Goal: Task Accomplishment & Management: Use online tool/utility

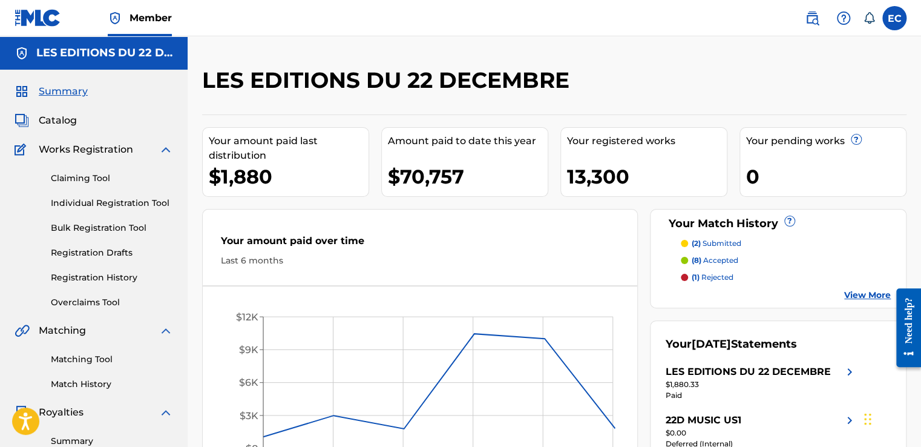
click at [61, 122] on span "Catalog" at bounding box center [58, 120] width 38 height 15
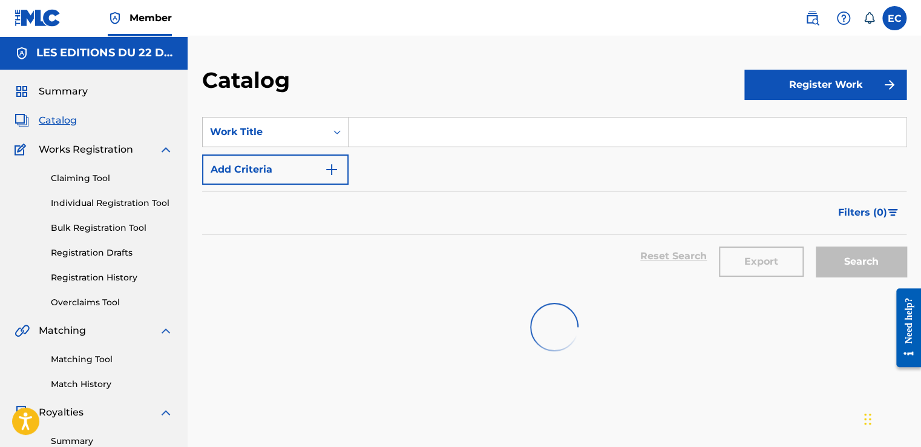
click at [404, 134] on input "Search Form" at bounding box center [627, 131] width 557 height 29
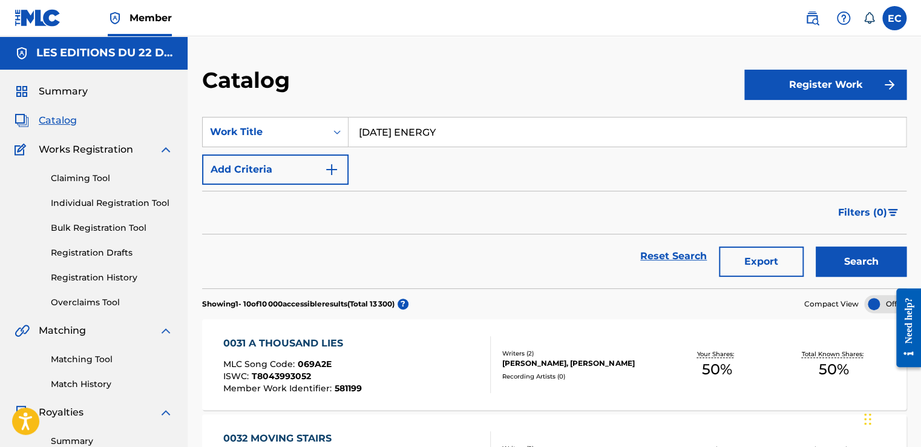
type input "[DATE] ENERGY"
click at [816, 246] on button "Search" at bounding box center [861, 261] width 91 height 30
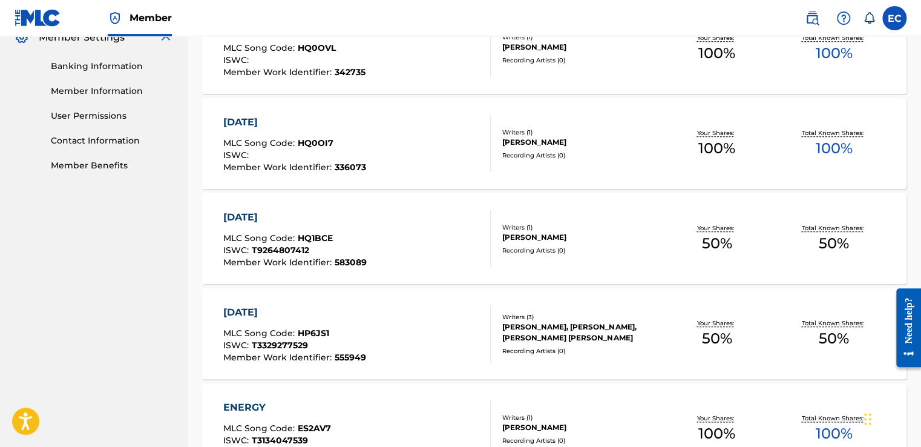
scroll to position [929, 0]
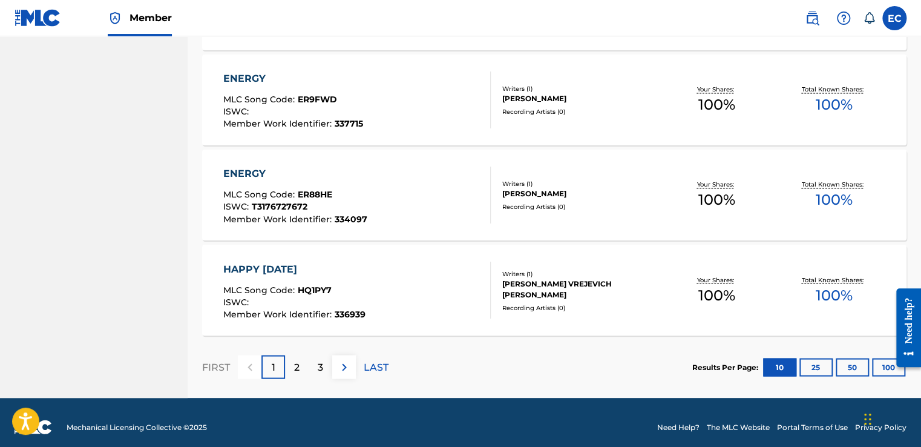
click at [303, 365] on div "2" at bounding box center [297, 367] width 24 height 24
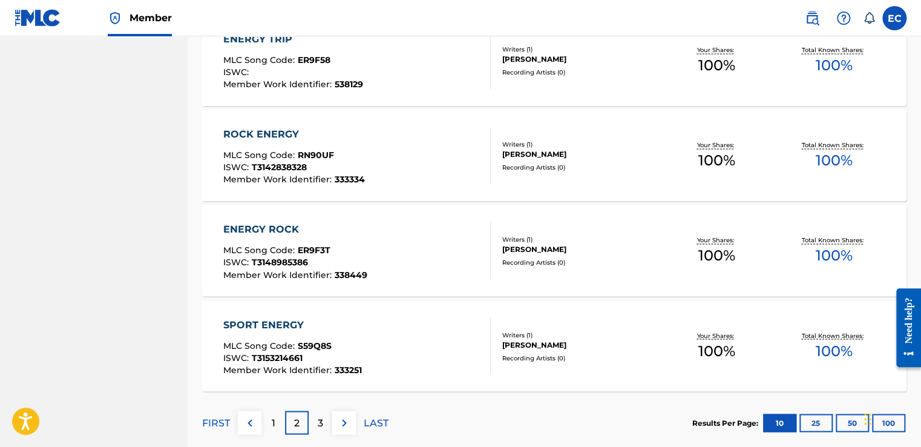
click at [274, 411] on div "1" at bounding box center [273, 422] width 24 height 24
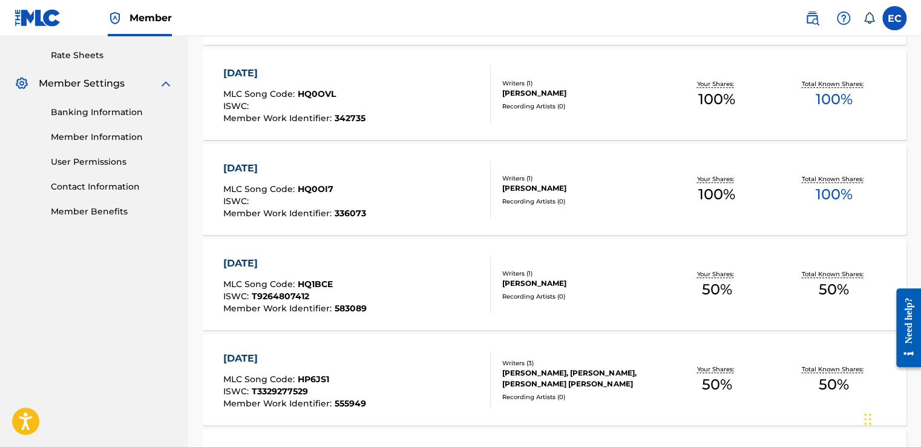
scroll to position [673, 0]
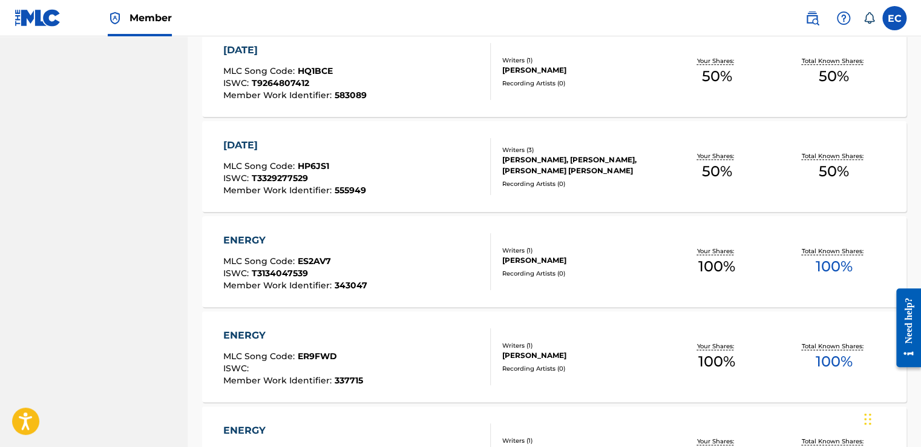
click at [513, 275] on div "Recording Artists ( 0 )" at bounding box center [580, 273] width 156 height 9
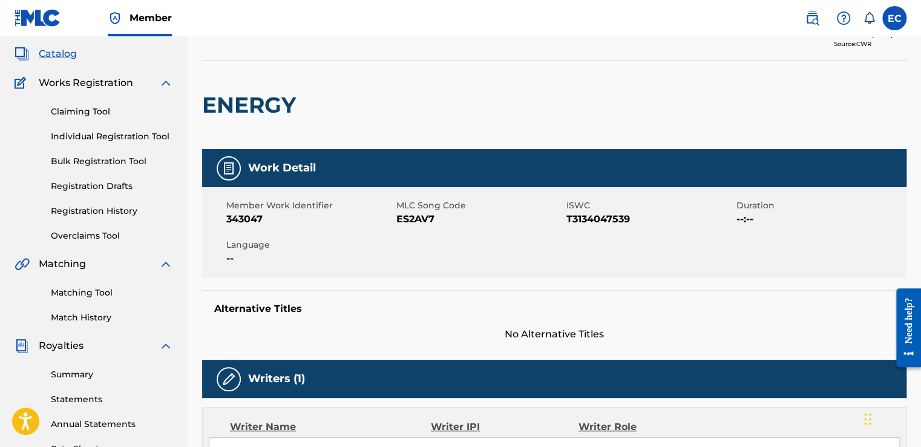
scroll to position [290, 0]
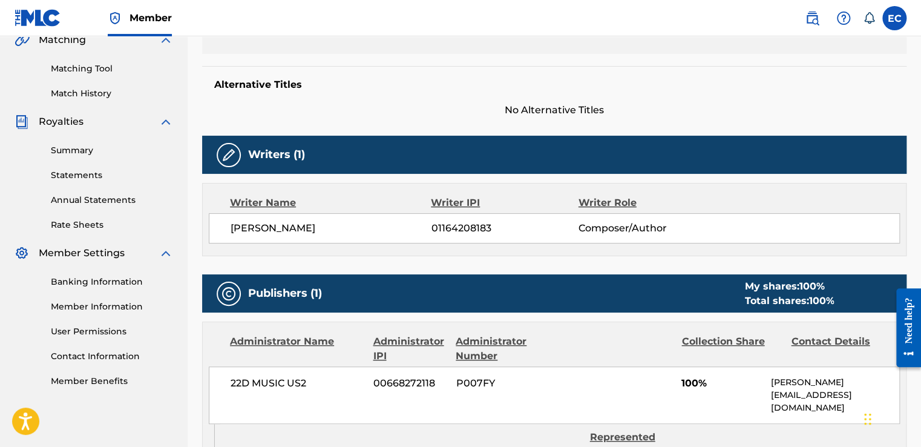
drag, startPoint x: 350, startPoint y: 234, endPoint x: 204, endPoint y: 220, distance: 146.4
click at [204, 220] on div "Writer Name Writer IPI Writer Role [PERSON_NAME] 01164208183 Composer/Author" at bounding box center [554, 219] width 704 height 73
copy span "[PERSON_NAME]"
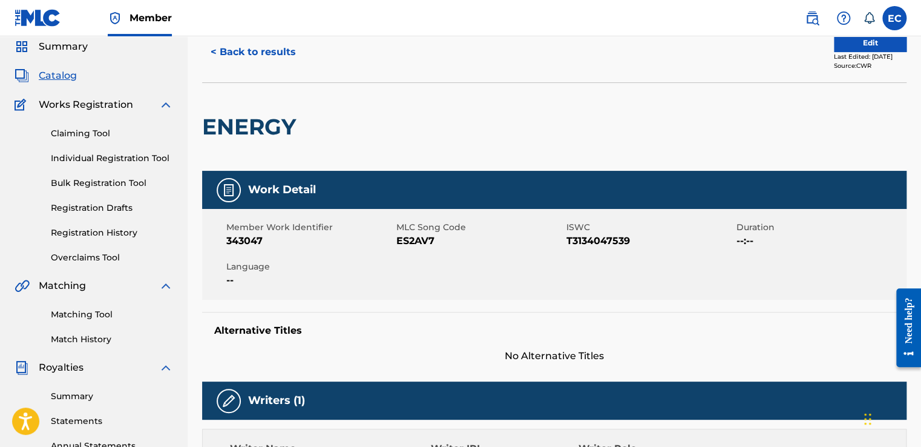
scroll to position [44, 0]
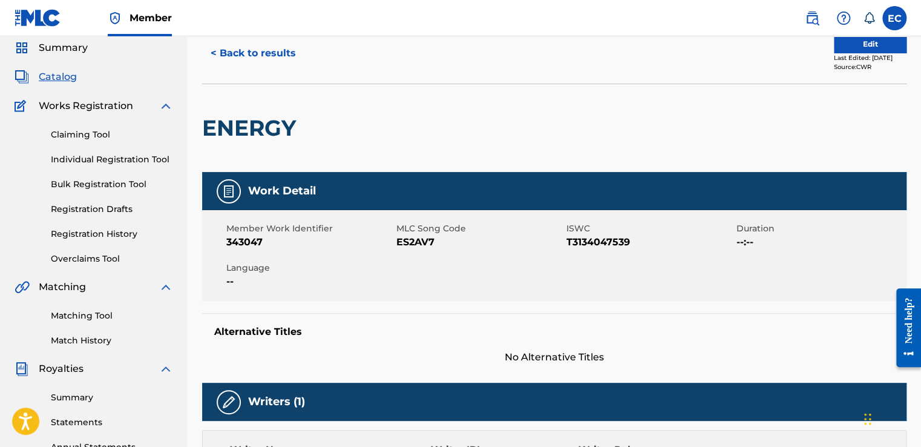
click at [82, 263] on link "Overclaims Tool" at bounding box center [112, 258] width 122 height 13
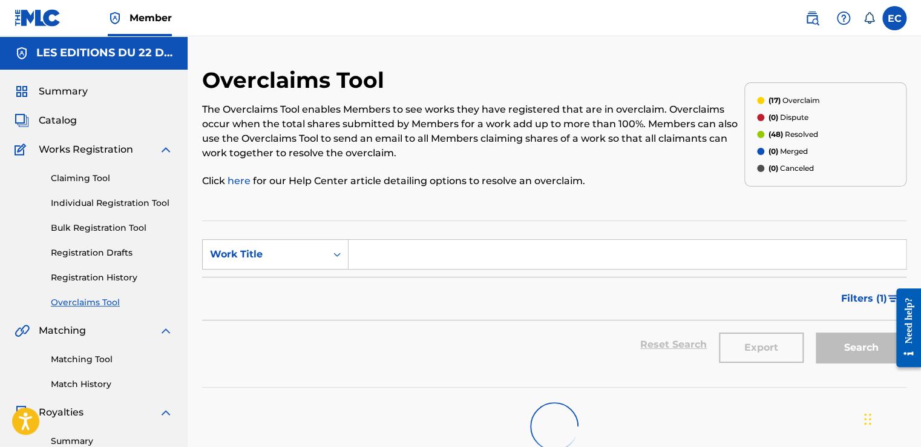
click at [390, 261] on input "Search Form" at bounding box center [627, 254] width 557 height 29
type input "energy"
click at [865, 299] on span "Filters ( 1 )" at bounding box center [864, 298] width 46 height 15
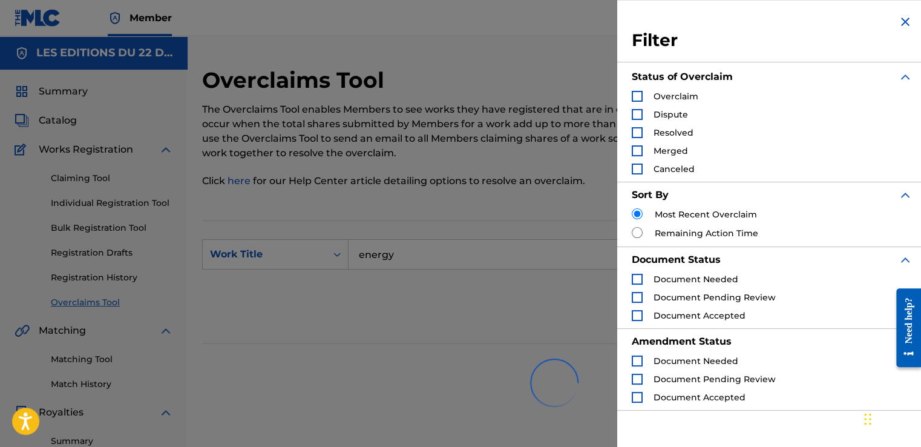
click at [513, 313] on div "Reset Search Export Search" at bounding box center [554, 301] width 704 height 48
click at [911, 15] on div "Filter Status of Overclaim Overclaim Dispute Resolved Merged Canceled Sort By M…" at bounding box center [772, 212] width 310 height 424
click at [880, 33] on h3 "Filter" at bounding box center [772, 41] width 281 height 22
click at [898, 24] on img "Search Form" at bounding box center [905, 22] width 15 height 15
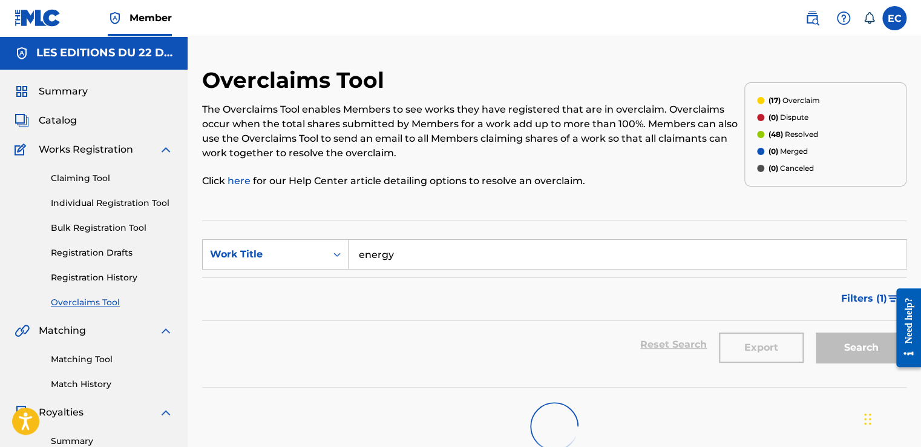
click at [639, 255] on input "energy" at bounding box center [627, 254] width 557 height 29
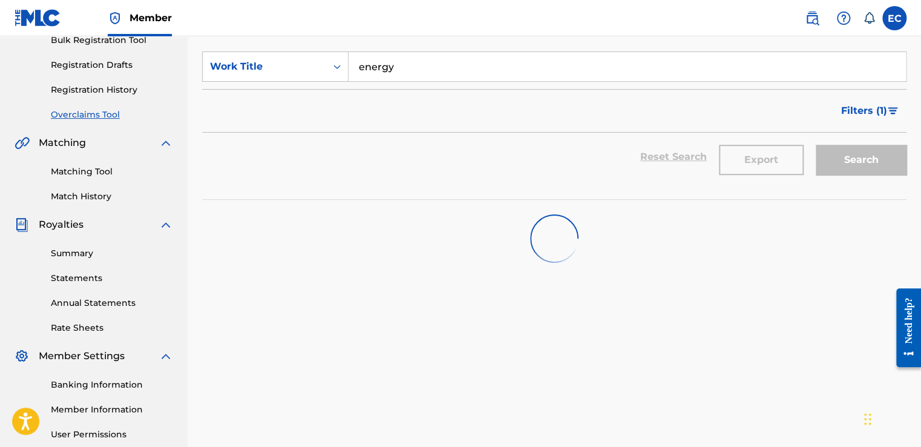
click at [840, 185] on section "SearchWithCriteria0b0c7541-cf13-4594-b5a6-9739a31ff1cd Work Title energy Filter…" at bounding box center [554, 116] width 704 height 167
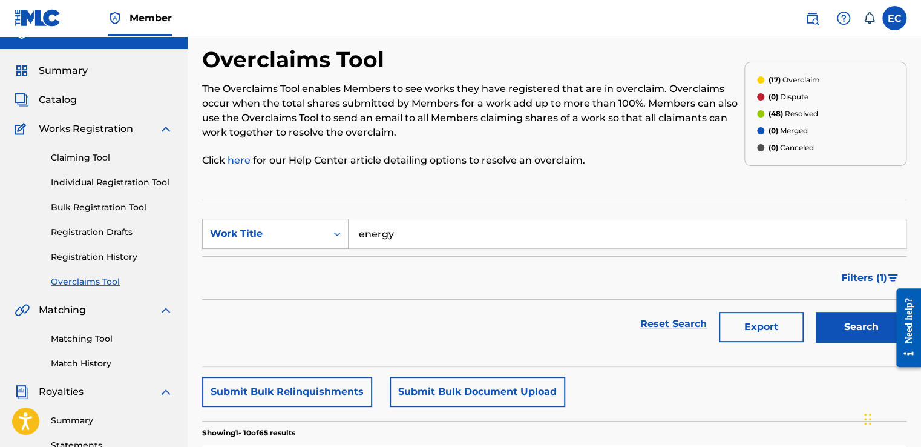
scroll to position [19, 0]
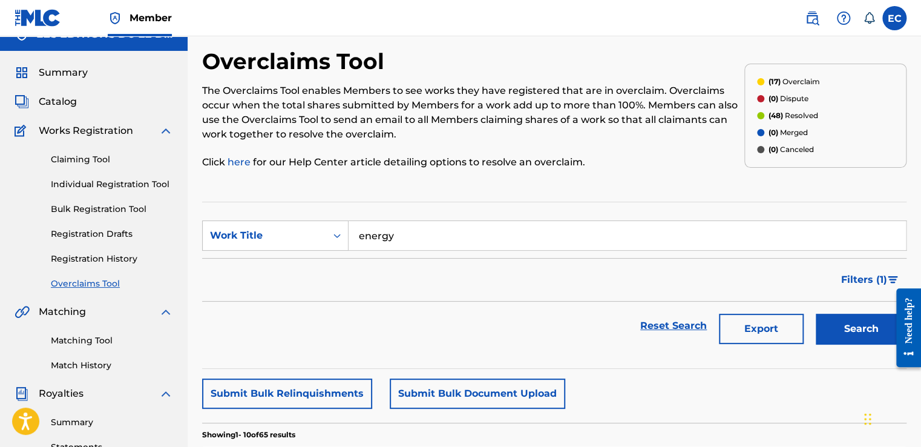
click at [871, 284] on span "Filters ( 1 )" at bounding box center [864, 279] width 46 height 15
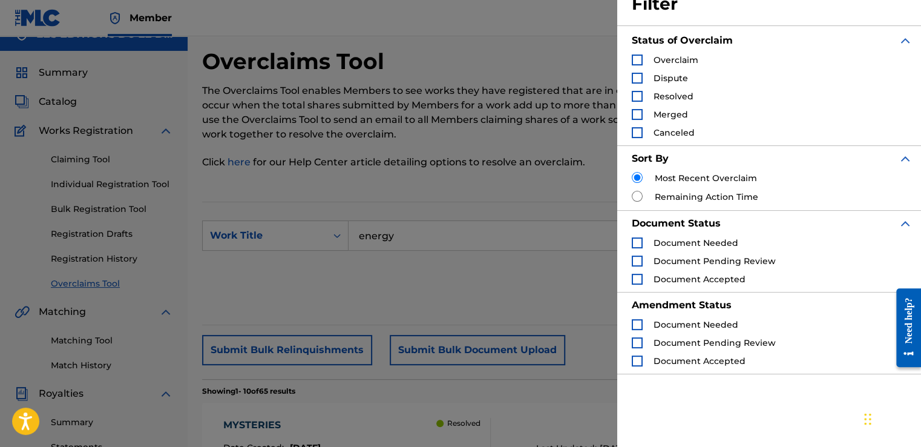
scroll to position [0, 0]
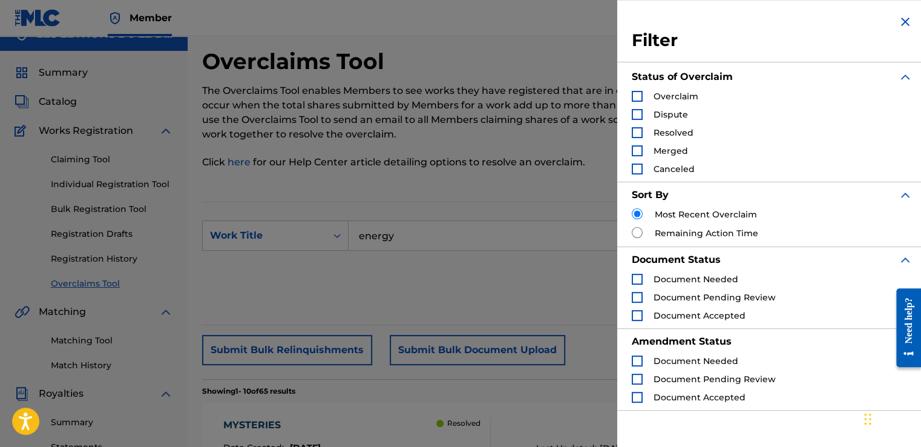
click at [516, 273] on div "Reset Search Export Search" at bounding box center [554, 282] width 704 height 48
click at [905, 23] on img "Search Form" at bounding box center [905, 22] width 15 height 15
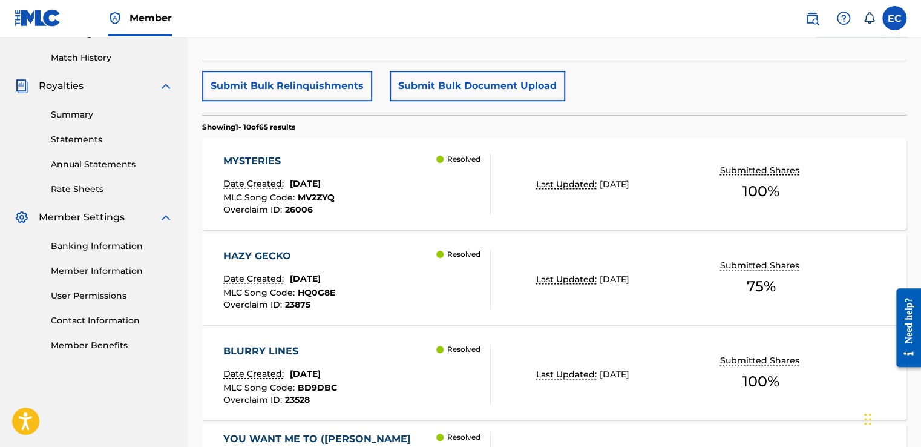
scroll to position [108, 0]
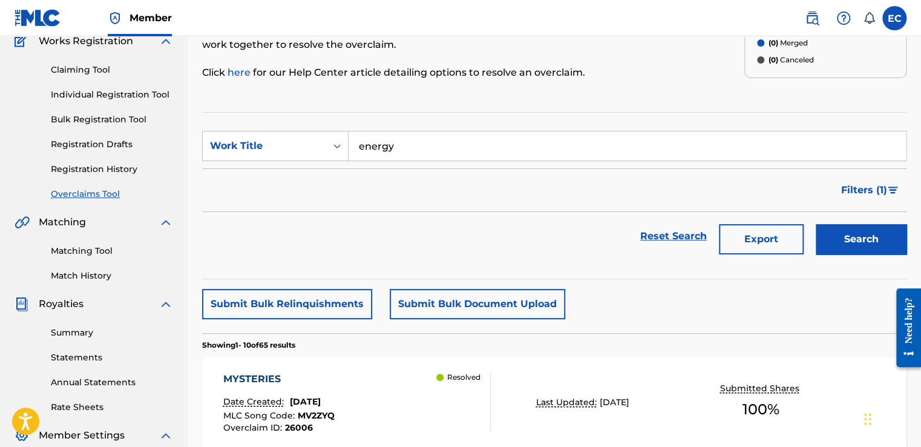
click at [845, 190] on span "Filters ( 1 )" at bounding box center [864, 190] width 46 height 15
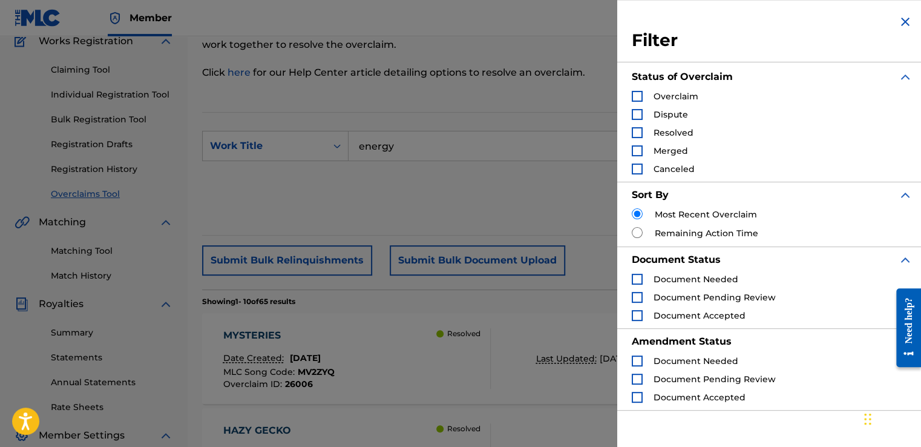
click at [457, 197] on div "Reset Search Export Search" at bounding box center [554, 192] width 704 height 48
click at [898, 23] on img "Search Form" at bounding box center [905, 22] width 15 height 15
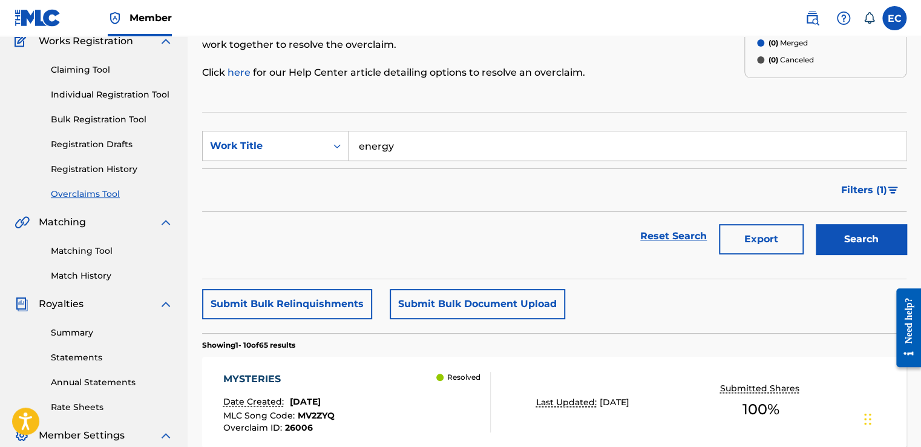
click at [854, 180] on button "Filters ( 1 )" at bounding box center [870, 190] width 73 height 30
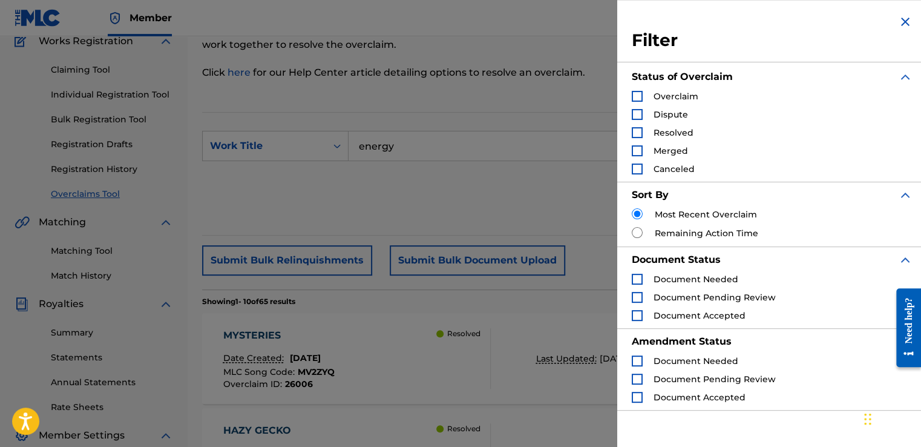
scroll to position [63, 0]
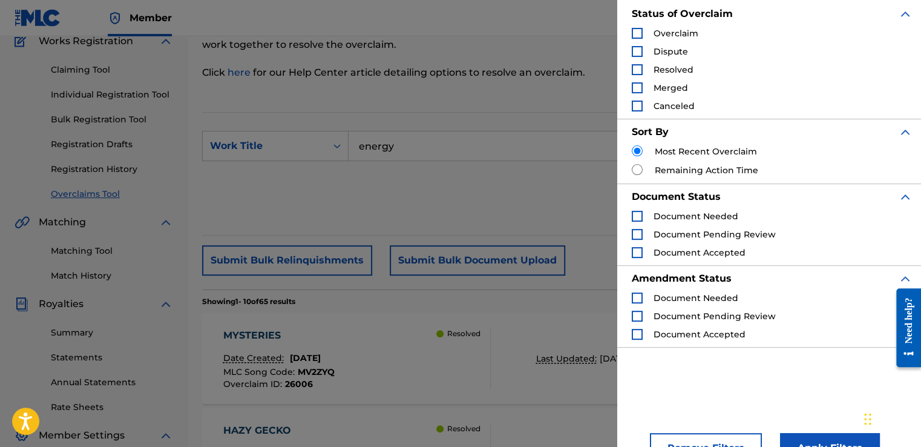
click at [469, 206] on div "Reset Search Export Search" at bounding box center [554, 192] width 704 height 48
click at [548, 166] on form "SearchWithCriteria0b0c7541-cf13-4594-b5a6-9739a31ff1cd Work Title energy Filter…" at bounding box center [554, 174] width 704 height 86
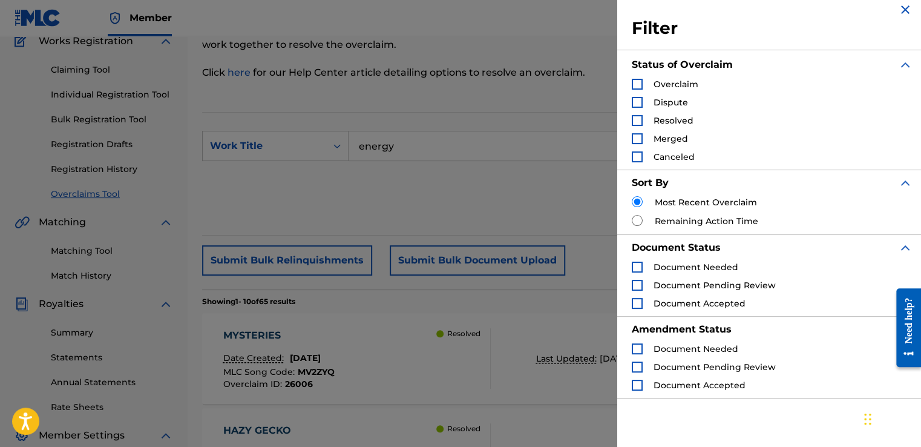
scroll to position [7, 0]
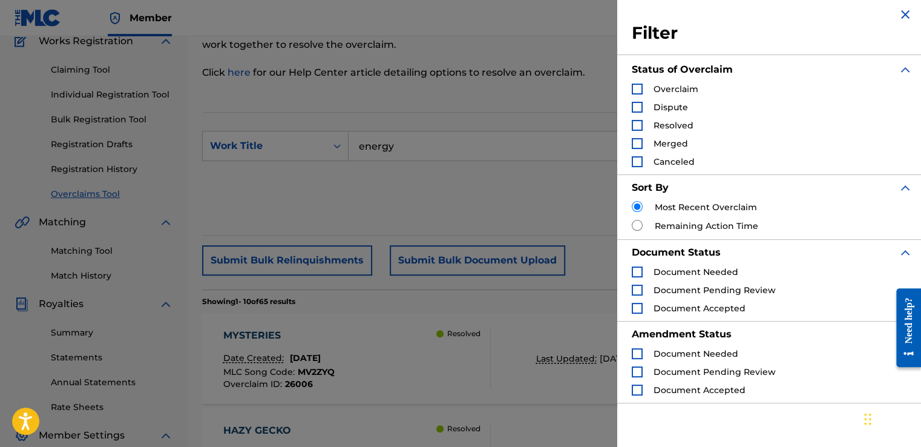
click at [903, 18] on img "Search Form" at bounding box center [905, 14] width 15 height 15
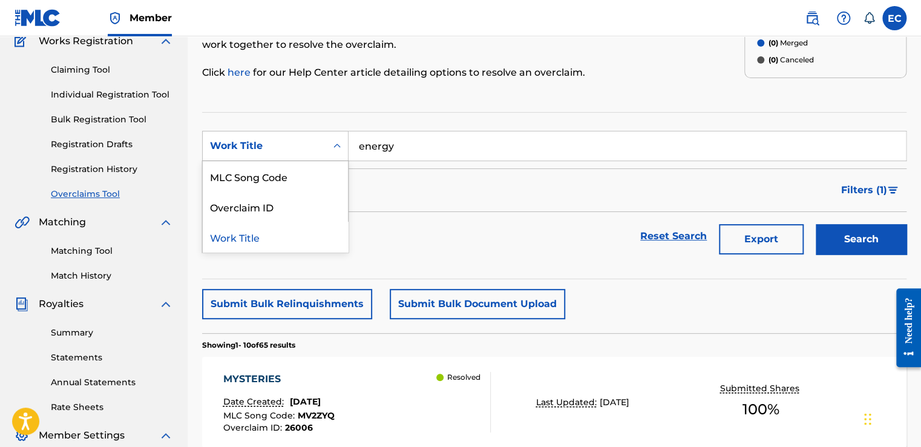
click at [344, 154] on div "Search Form" at bounding box center [337, 146] width 22 height 22
click at [317, 173] on div "MLC Song Code" at bounding box center [275, 176] width 145 height 30
click at [332, 146] on icon "Search Form" at bounding box center [337, 146] width 12 height 12
click at [312, 183] on div "Work Title" at bounding box center [275, 176] width 145 height 30
click at [384, 165] on form "SearchWithCriteria79a77446-d83d-427b-b8b4-9c8b3c435ce6 Work Title Filter Status…" at bounding box center [554, 195] width 704 height 129
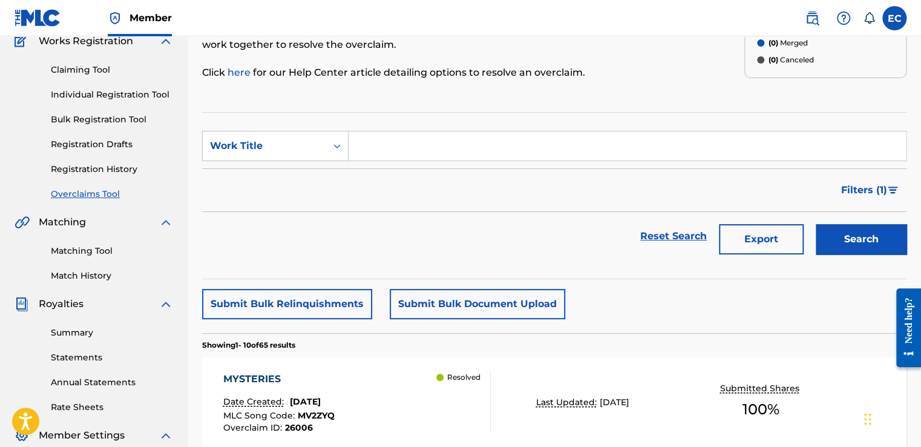
click at [375, 149] on input "Search Form" at bounding box center [627, 145] width 557 height 29
paste input "[PERSON_NAME]"
type input "[PERSON_NAME]"
click at [471, 144] on input "[PERSON_NAME]" at bounding box center [627, 145] width 557 height 29
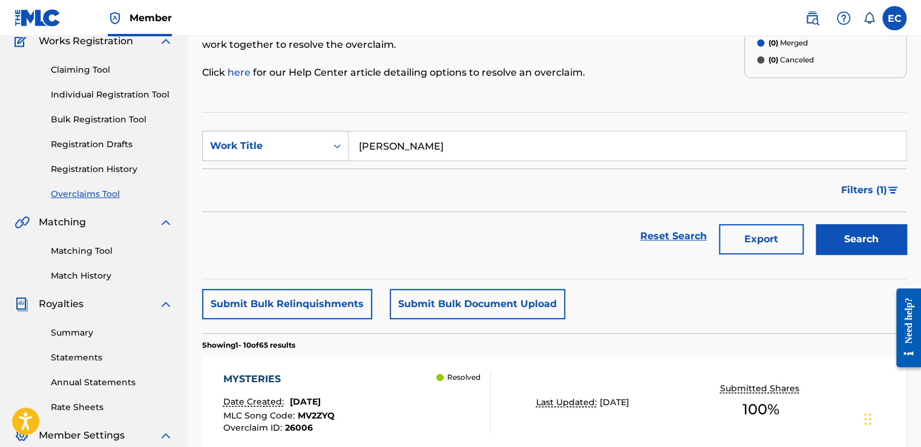
click at [471, 144] on input "[PERSON_NAME]" at bounding box center [627, 145] width 557 height 29
type input "ENERGY"
click at [471, 193] on div "Filters ( 1 )" at bounding box center [554, 190] width 704 height 44
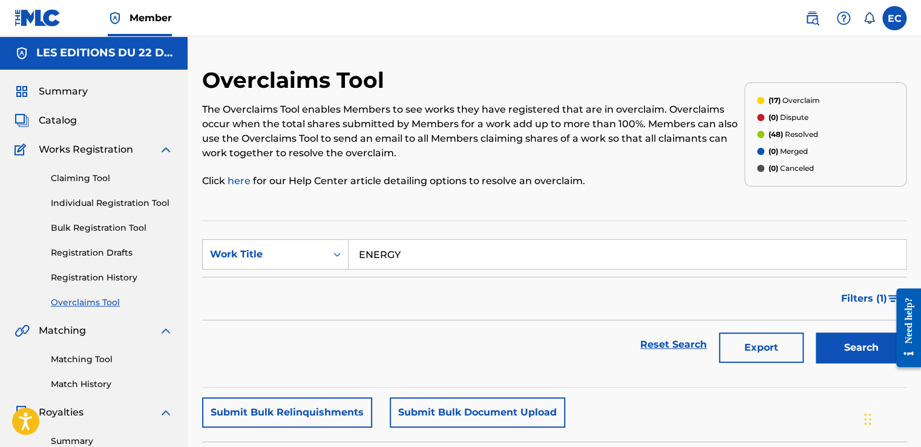
click at [121, 277] on link "Registration History" at bounding box center [112, 277] width 122 height 13
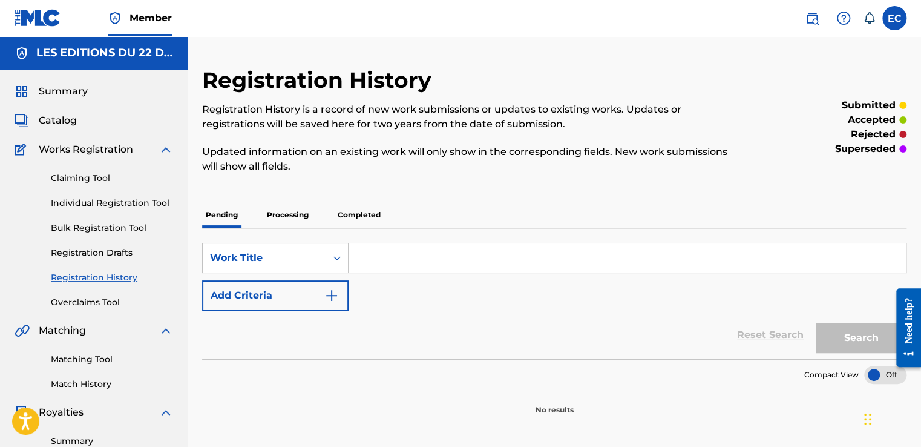
click at [402, 249] on input "Search Form" at bounding box center [627, 257] width 557 height 29
paste input "[PERSON_NAME]"
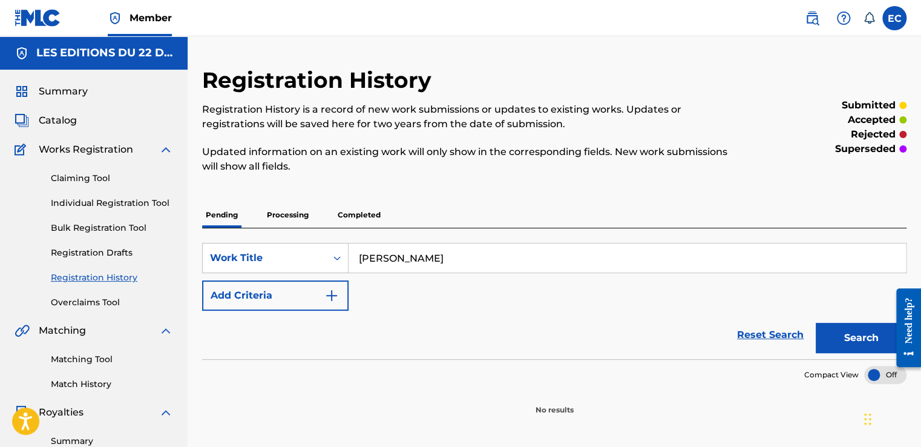
click at [474, 258] on input "[PERSON_NAME]" at bounding box center [627, 257] width 557 height 29
type input "energy"
click at [278, 309] on button "Add Criteria" at bounding box center [275, 295] width 146 height 30
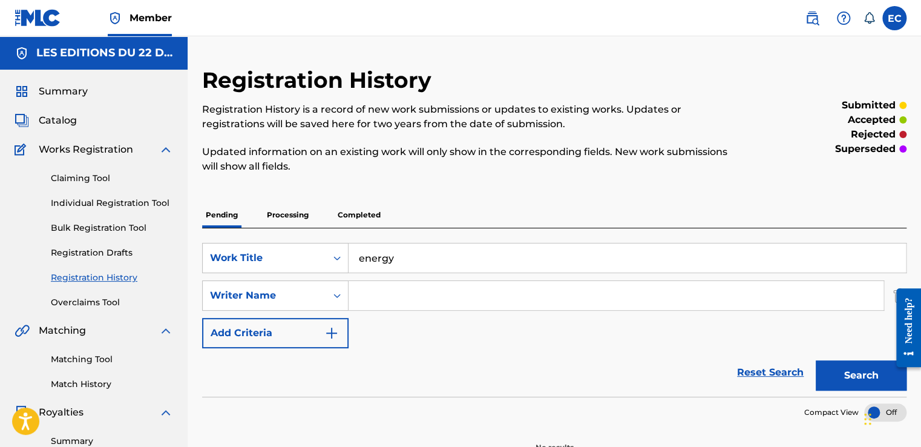
click at [402, 294] on input "Search Form" at bounding box center [616, 295] width 535 height 29
paste input "[PERSON_NAME]"
click at [871, 380] on button "Search" at bounding box center [861, 375] width 91 height 30
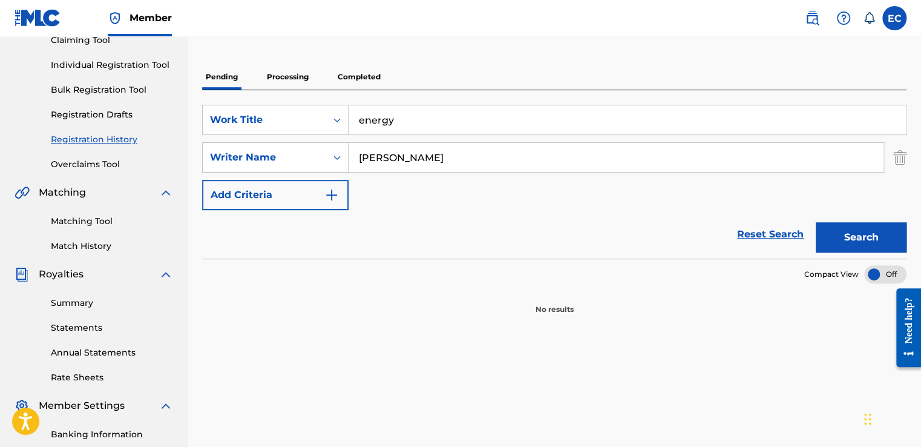
scroll to position [136, 0]
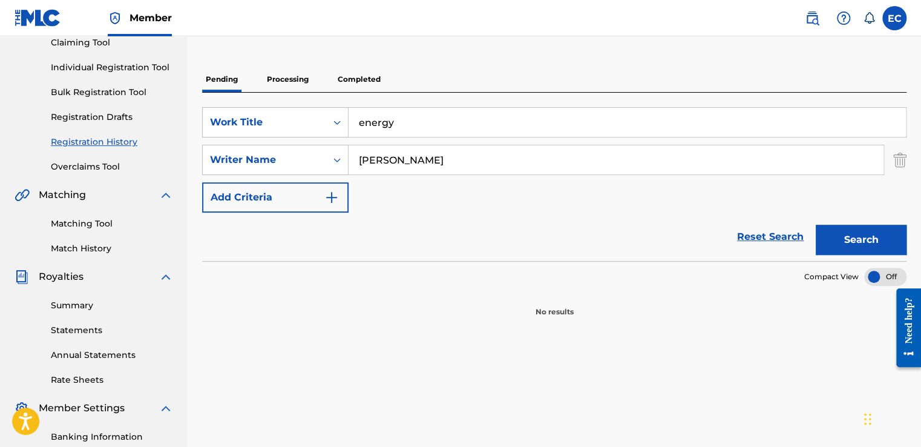
click at [388, 155] on input "[PERSON_NAME]" at bounding box center [616, 159] width 535 height 29
type input "VERGUNOV"
click at [891, 237] on button "Search" at bounding box center [861, 240] width 91 height 30
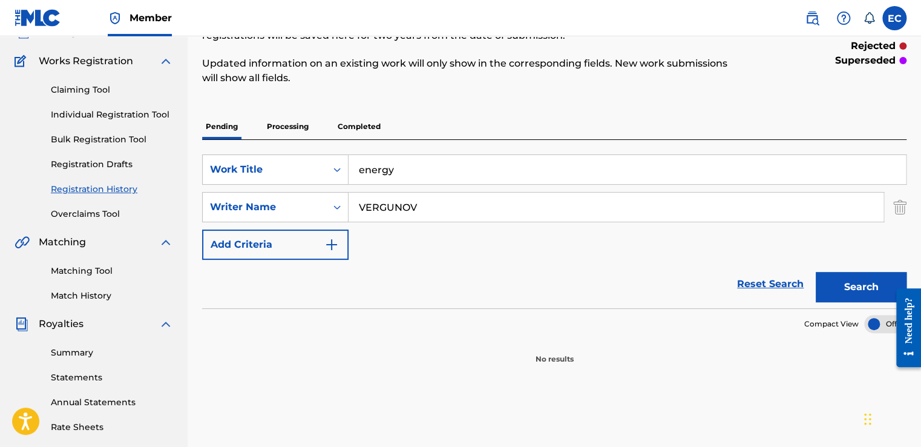
scroll to position [87, 0]
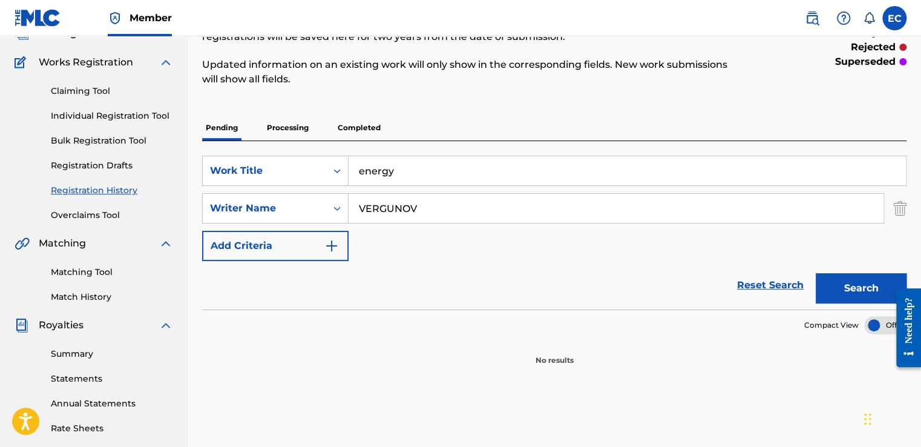
click at [355, 122] on p "Completed" at bounding box center [359, 127] width 50 height 25
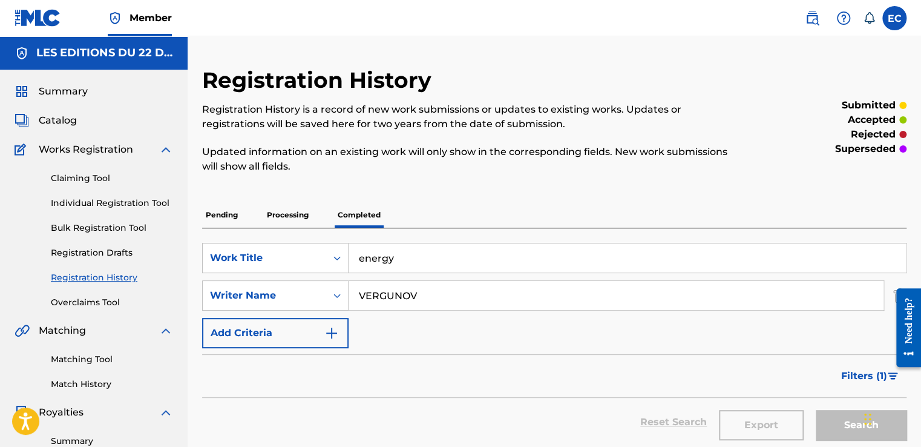
click at [437, 300] on input "VERGUNOV" at bounding box center [616, 295] width 535 height 29
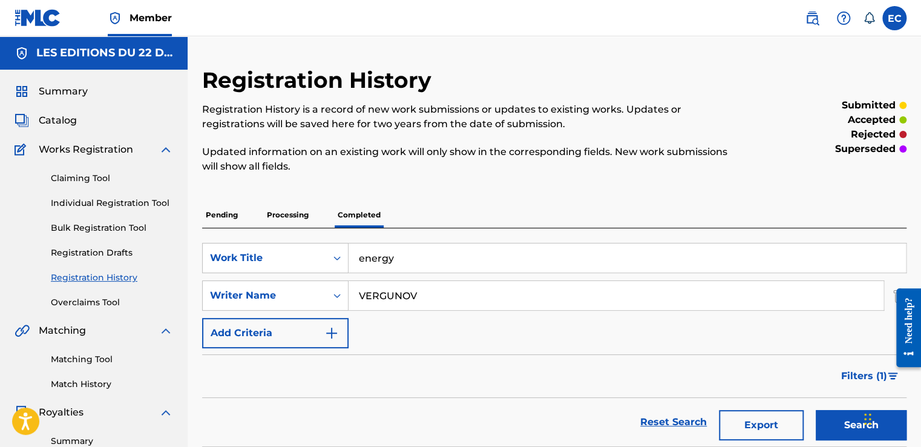
click at [854, 422] on button "Search" at bounding box center [861, 425] width 91 height 30
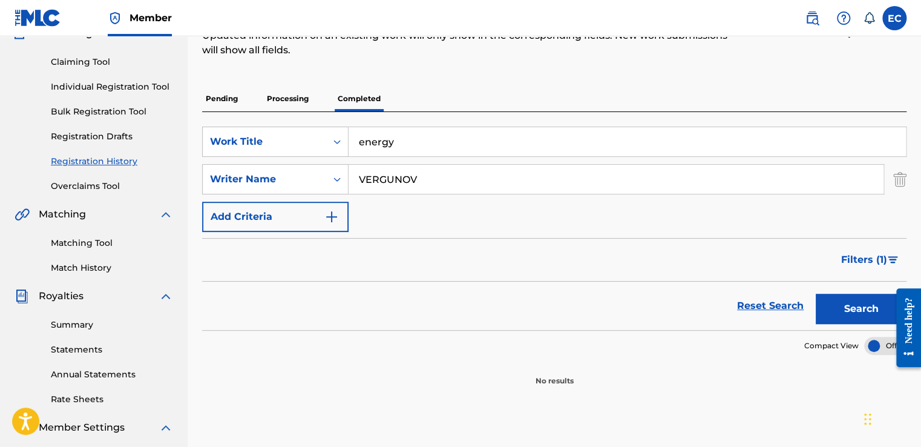
scroll to position [116, 0]
click at [110, 134] on link "Registration Drafts" at bounding box center [112, 136] width 122 height 13
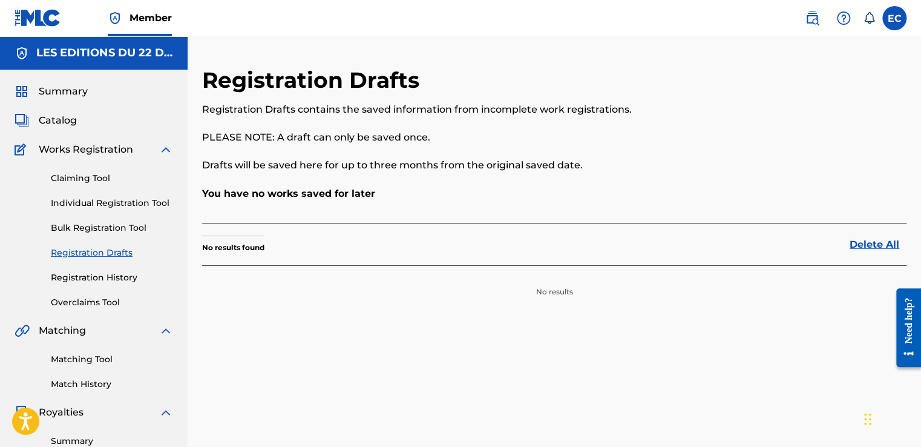
click at [98, 211] on div "Claiming Tool Individual Registration Tool Bulk Registration Tool Registration …" at bounding box center [94, 233] width 159 height 152
click at [110, 202] on link "Individual Registration Tool" at bounding box center [112, 203] width 122 height 13
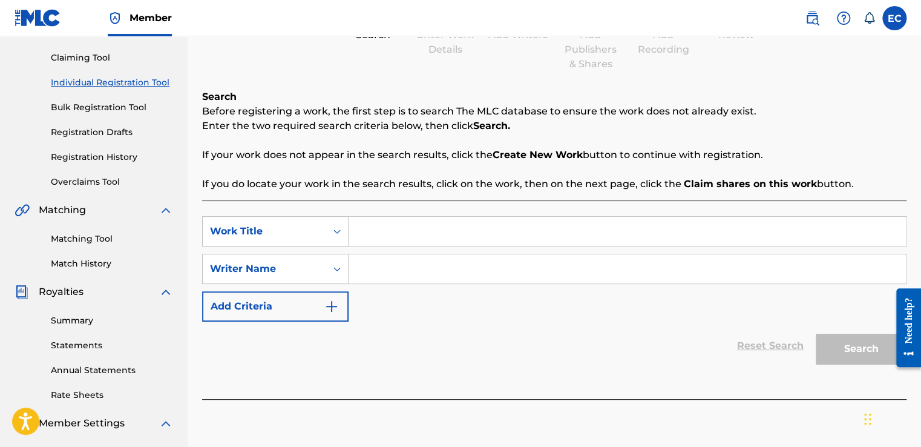
scroll to position [121, 0]
click at [385, 234] on input "Search Form" at bounding box center [627, 230] width 557 height 29
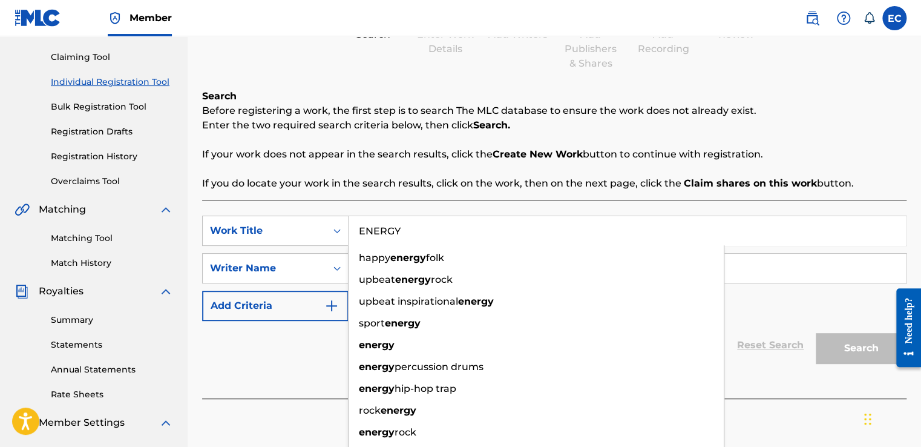
type input "ENERGY"
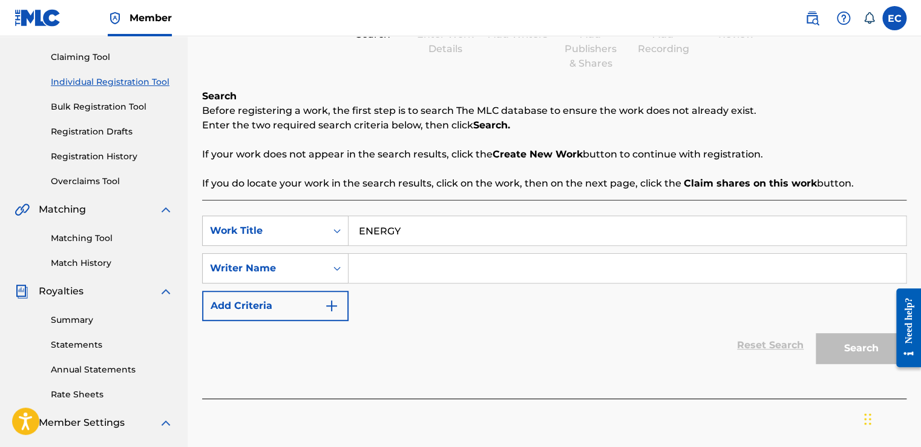
click at [410, 163] on div "Search Before registering a work, the first step is to search The MLC database …" at bounding box center [554, 140] width 704 height 102
click at [407, 261] on input "Search Form" at bounding box center [627, 268] width 557 height 29
paste input "[PERSON_NAME]"
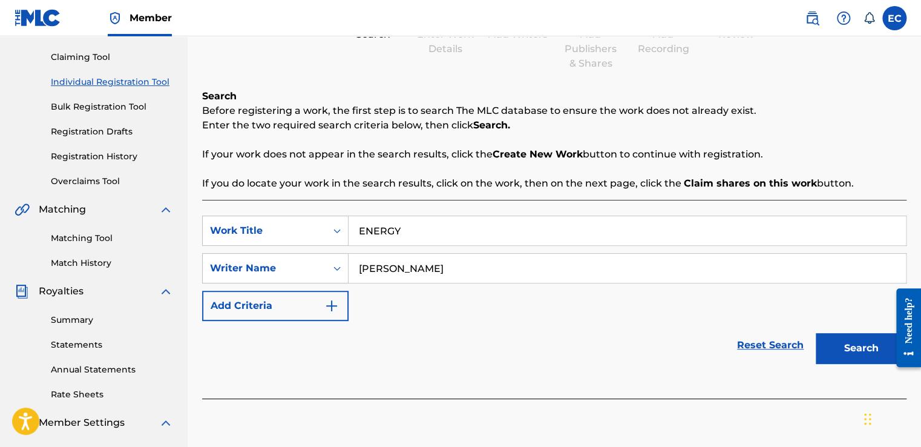
type input "[PERSON_NAME]"
click at [848, 338] on button "Search" at bounding box center [861, 348] width 91 height 30
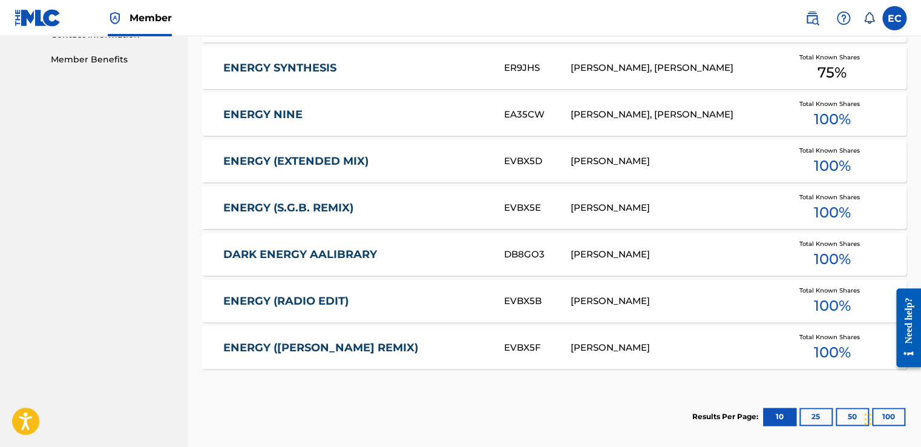
scroll to position [494, 0]
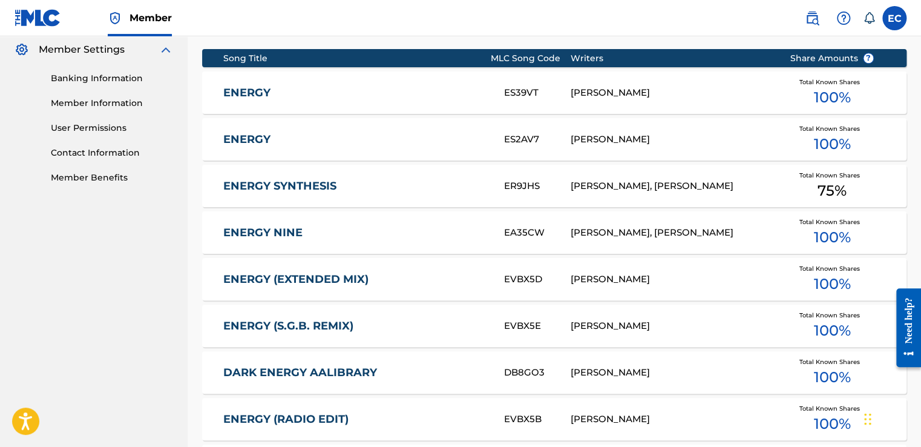
click at [628, 139] on div "[PERSON_NAME]" at bounding box center [671, 140] width 201 height 14
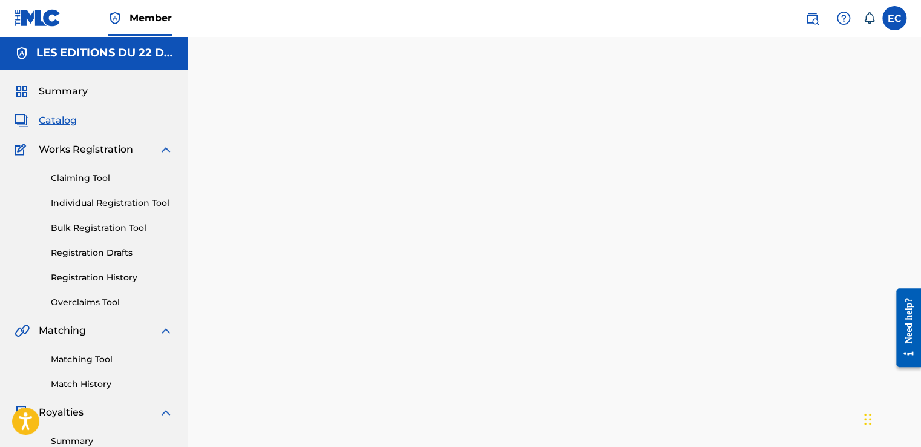
click at [628, 139] on div at bounding box center [554, 380] width 733 height 626
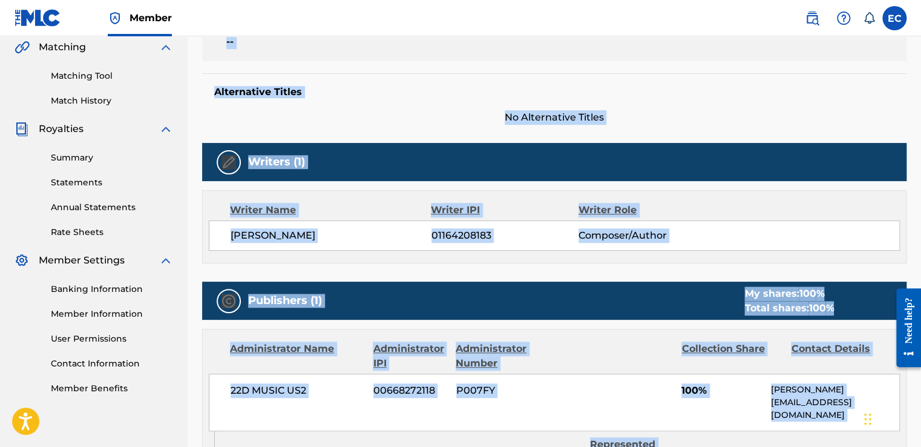
click at [365, 175] on div "Writers (1)" at bounding box center [554, 162] width 704 height 38
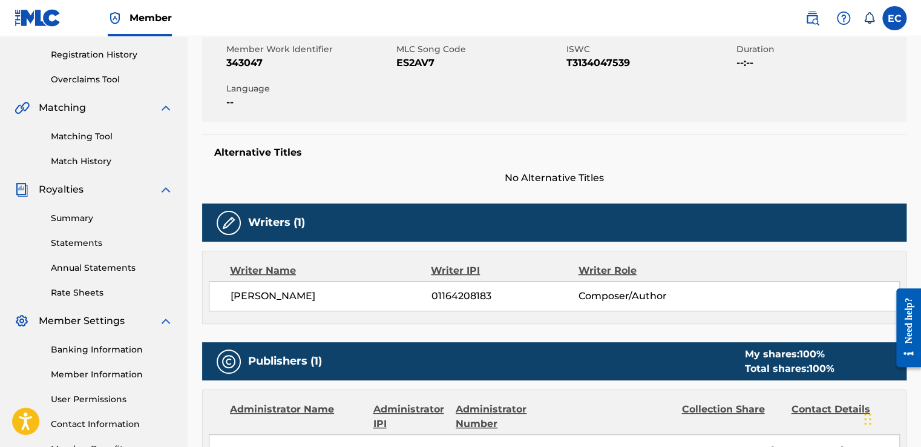
scroll to position [225, 0]
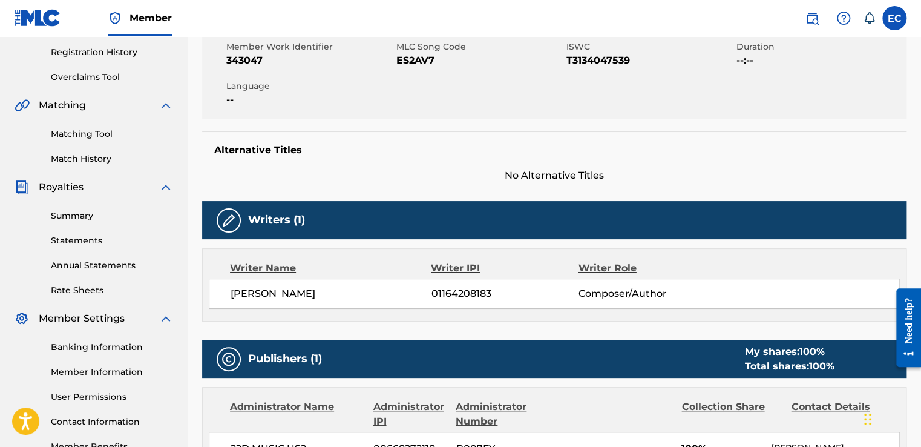
click at [307, 299] on span "[PERSON_NAME]" at bounding box center [331, 293] width 201 height 15
copy span "VERGUNOV"
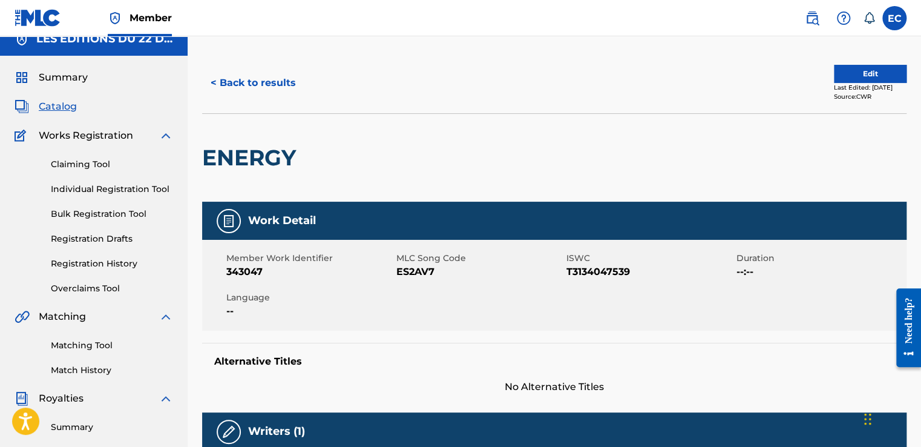
click at [251, 85] on button "< Back to results" at bounding box center [253, 83] width 102 height 30
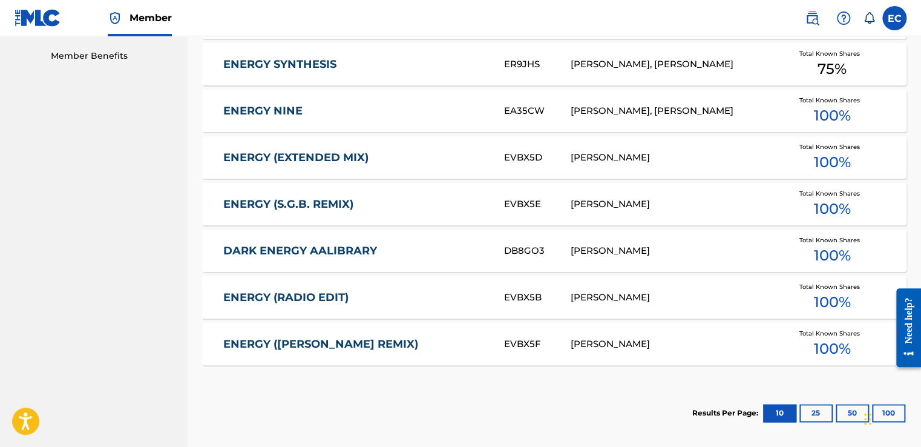
click at [818, 416] on button "25" at bounding box center [815, 413] width 33 height 18
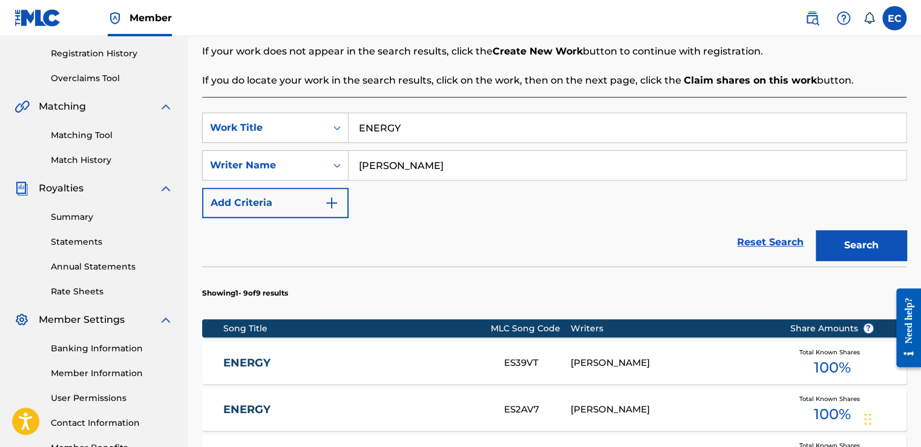
scroll to position [223, 0]
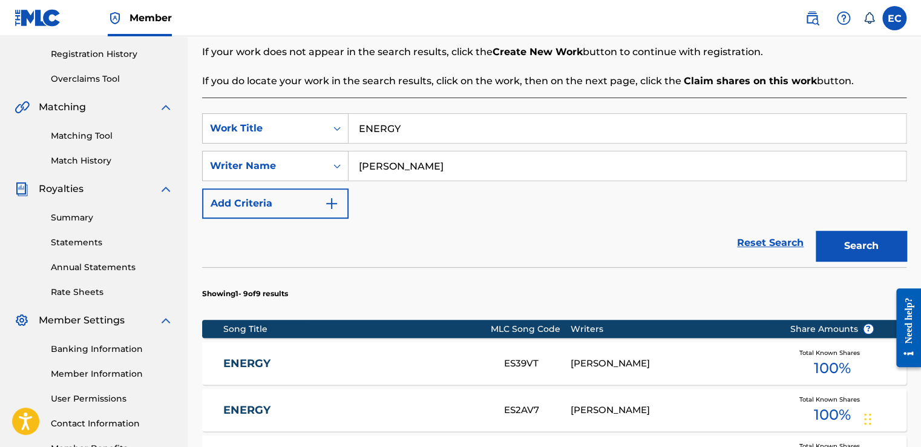
click at [386, 173] on input "[PERSON_NAME]" at bounding box center [627, 165] width 557 height 29
paste input "VERGUNOV"
type input "VERGUNOV"
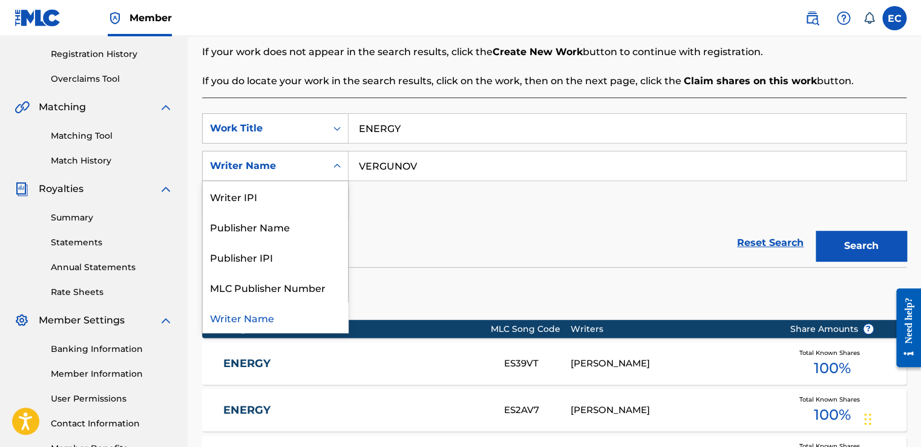
click at [303, 163] on div "Writer Name" at bounding box center [264, 166] width 109 height 15
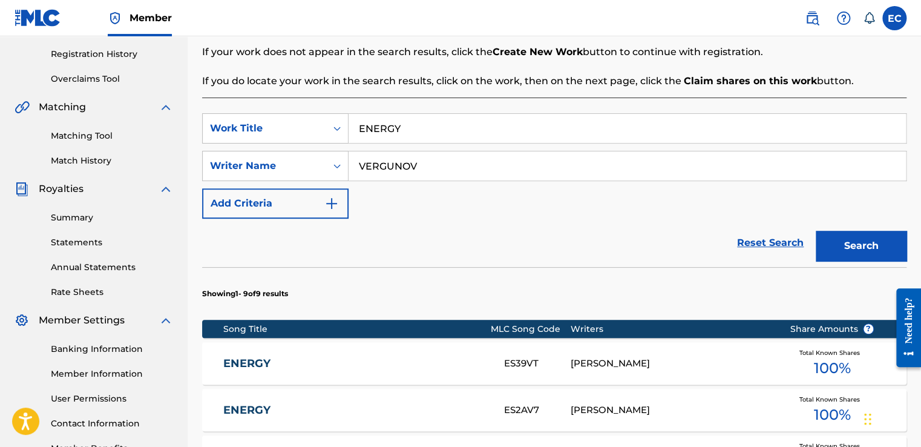
click at [302, 165] on div "Writer Name" at bounding box center [264, 166] width 109 height 15
click at [866, 246] on button "Search" at bounding box center [861, 246] width 91 height 30
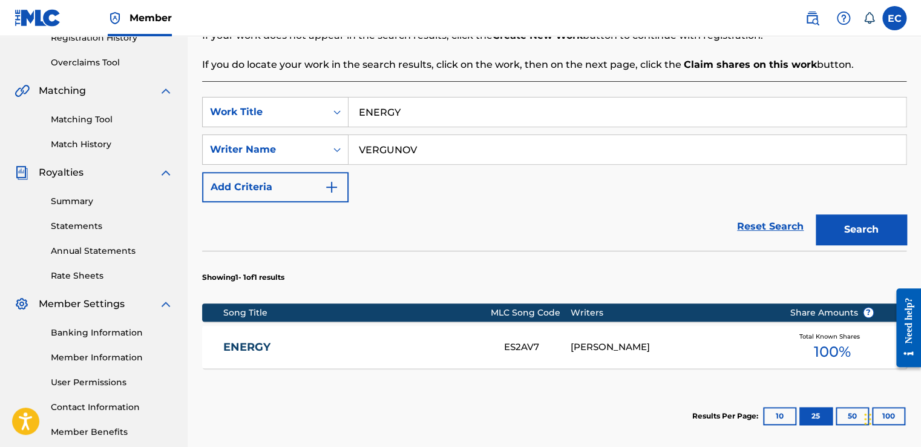
scroll to position [38, 0]
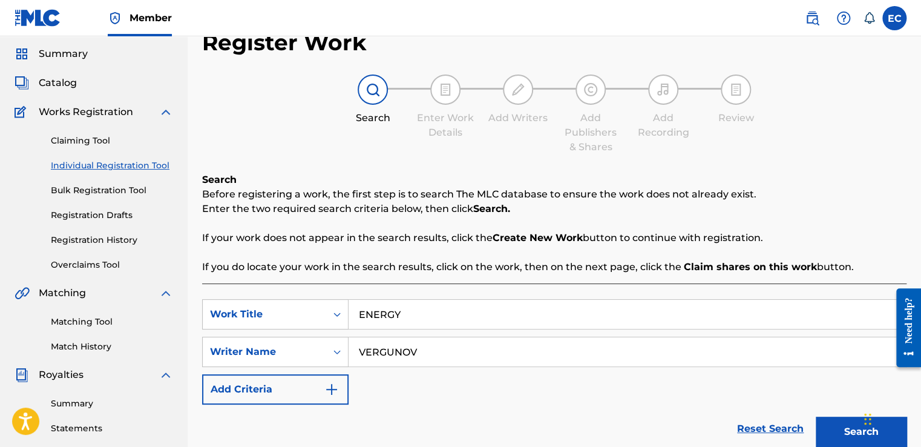
click at [127, 195] on link "Bulk Registration Tool" at bounding box center [112, 190] width 122 height 13
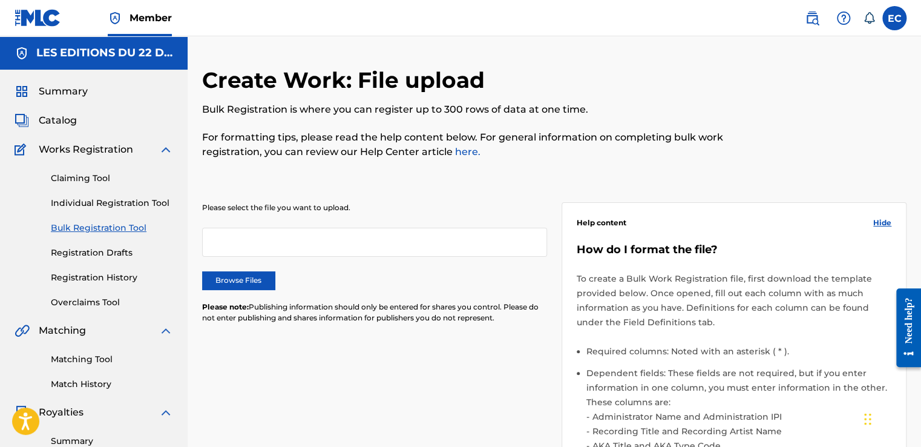
click at [388, 254] on div at bounding box center [374, 242] width 345 height 29
click at [372, 246] on div at bounding box center [374, 242] width 345 height 29
click at [112, 247] on link "Registration Drafts" at bounding box center [112, 252] width 122 height 13
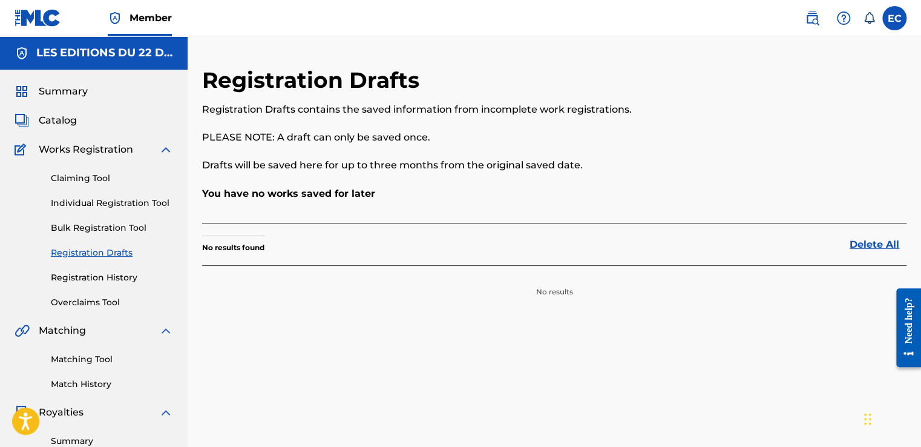
click at [111, 275] on link "Registration History" at bounding box center [112, 277] width 122 height 13
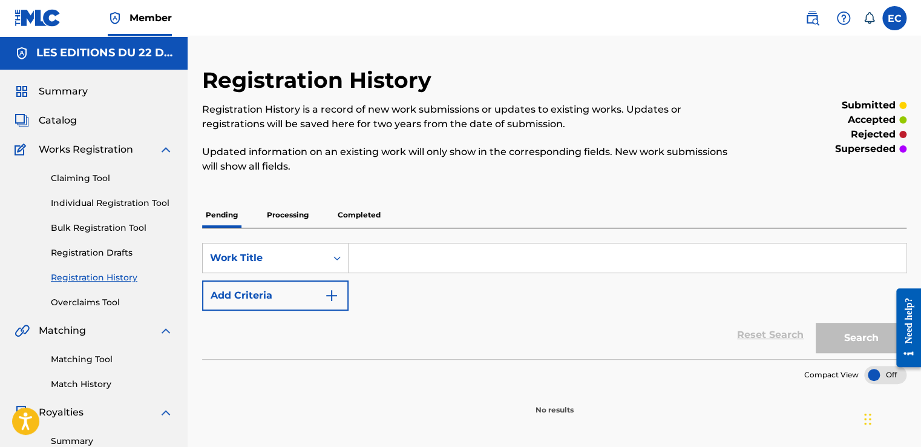
click at [429, 261] on input "Search Form" at bounding box center [627, 257] width 557 height 29
paste input "VERGUNOV"
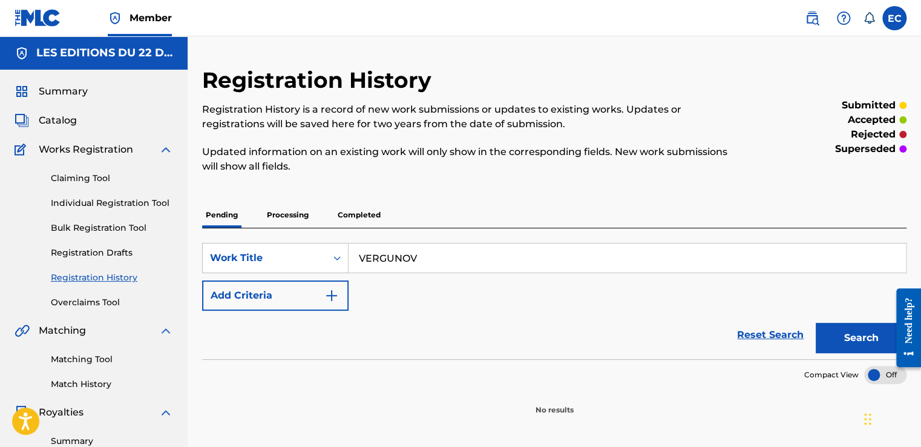
click at [511, 265] on input "VERGUNOV" at bounding box center [627, 257] width 557 height 29
type input "VERGUNOV"
click at [365, 213] on p "Completed" at bounding box center [359, 214] width 50 height 25
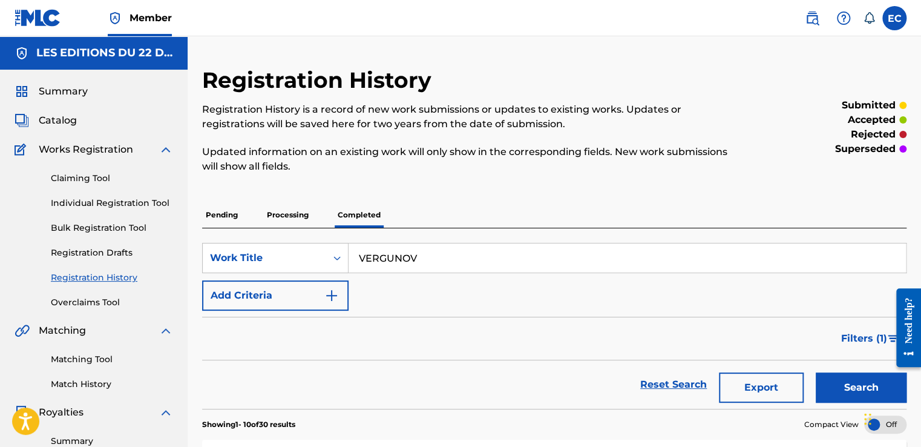
click at [427, 259] on input "VERGUNOV" at bounding box center [627, 257] width 557 height 29
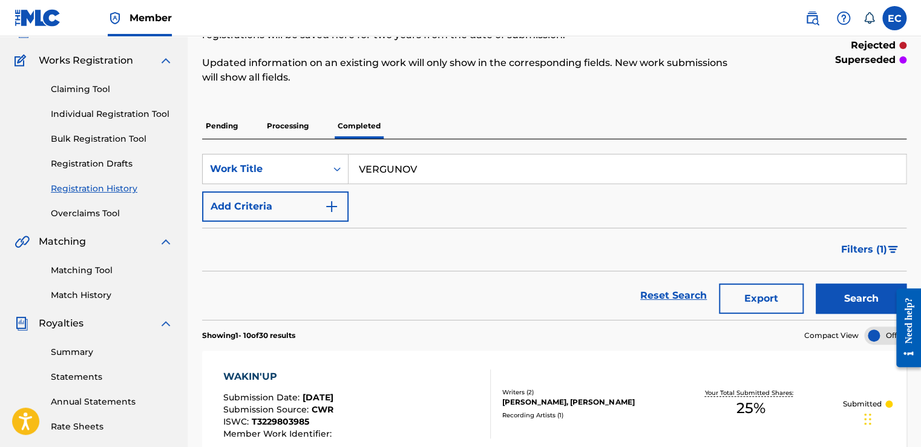
click at [463, 176] on input "VERGUNOV" at bounding box center [627, 168] width 557 height 29
type input "ENERGY"
click at [305, 219] on button "Add Criteria" at bounding box center [275, 206] width 146 height 30
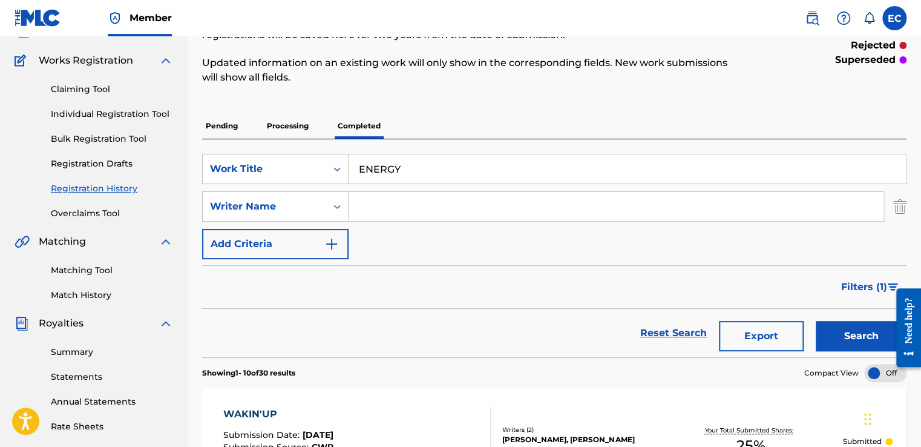
click at [383, 219] on input "Search Form" at bounding box center [616, 206] width 535 height 29
paste input "VERGUNOV"
click at [872, 347] on button "Search" at bounding box center [861, 336] width 91 height 30
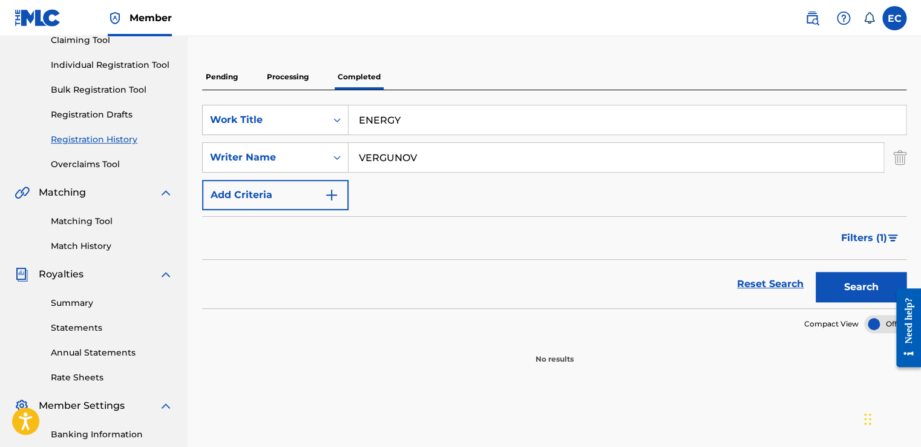
scroll to position [139, 0]
click at [311, 146] on div "Writer Name" at bounding box center [264, 156] width 123 height 23
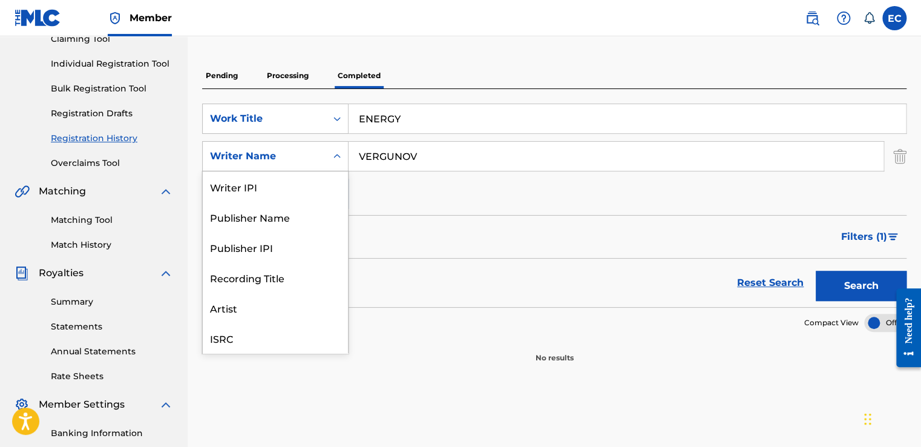
scroll to position [30, 0]
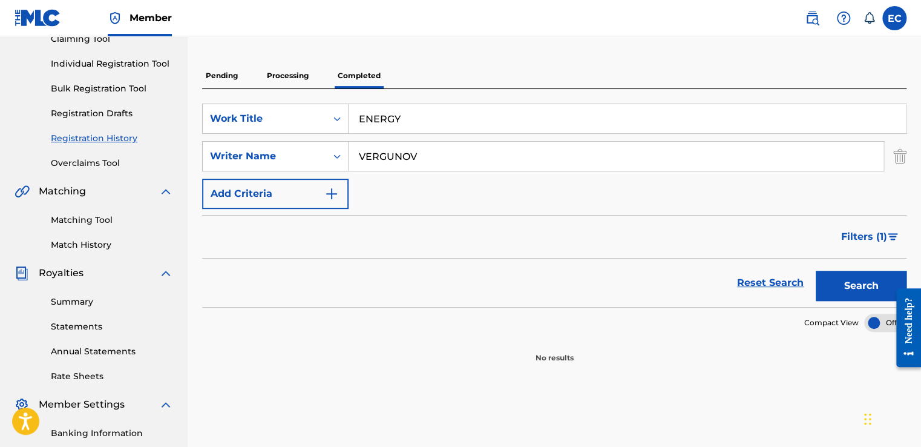
click at [397, 154] on input "VERGUNOV" at bounding box center [616, 156] width 535 height 29
type input "[PERSON_NAME]"
click at [604, 209] on form "SearchWithCriteriaf739d1c2-b304-4d5c-a134-a4ae36f4f2aa Work Title ENERGY Search…" at bounding box center [554, 204] width 704 height 203
click at [867, 269] on div "Search" at bounding box center [858, 282] width 97 height 48
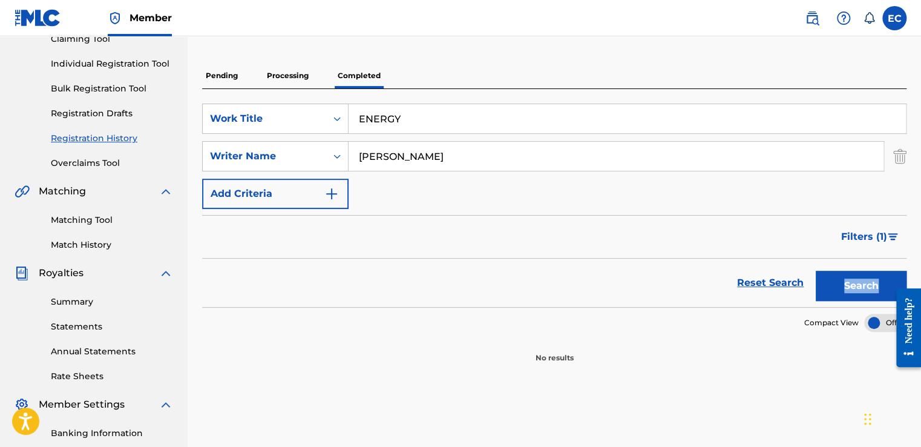
drag, startPoint x: 867, startPoint y: 269, endPoint x: 854, endPoint y: 280, distance: 16.3
click at [854, 280] on div "Search" at bounding box center [858, 282] width 97 height 48
drag, startPoint x: 854, startPoint y: 280, endPoint x: 847, endPoint y: 285, distance: 9.1
click at [847, 285] on button "Search" at bounding box center [861, 285] width 91 height 30
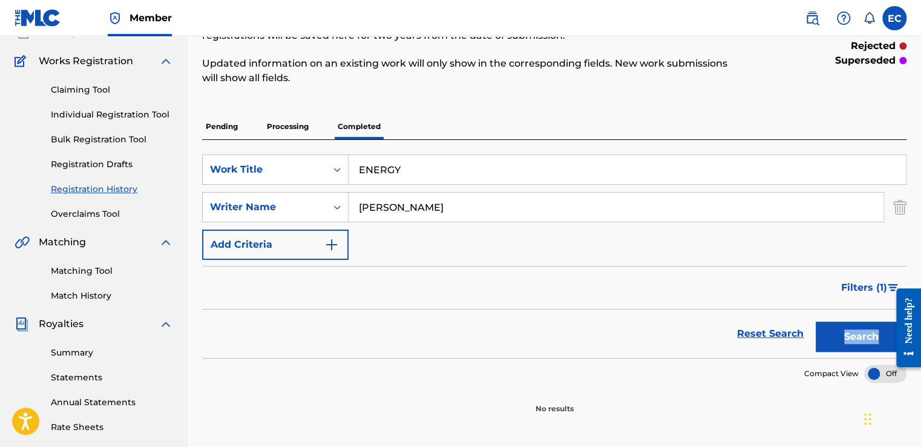
click at [94, 212] on link "Overclaims Tool" at bounding box center [112, 214] width 122 height 13
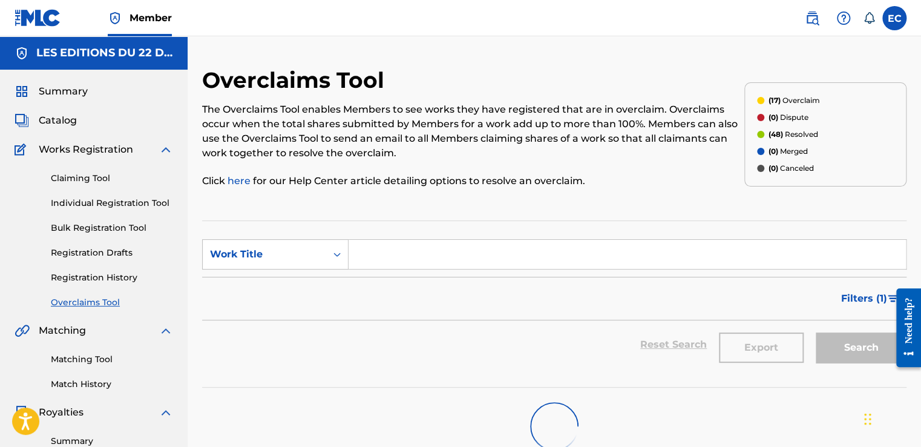
click at [94, 355] on link "Matching Tool" at bounding box center [112, 359] width 122 height 13
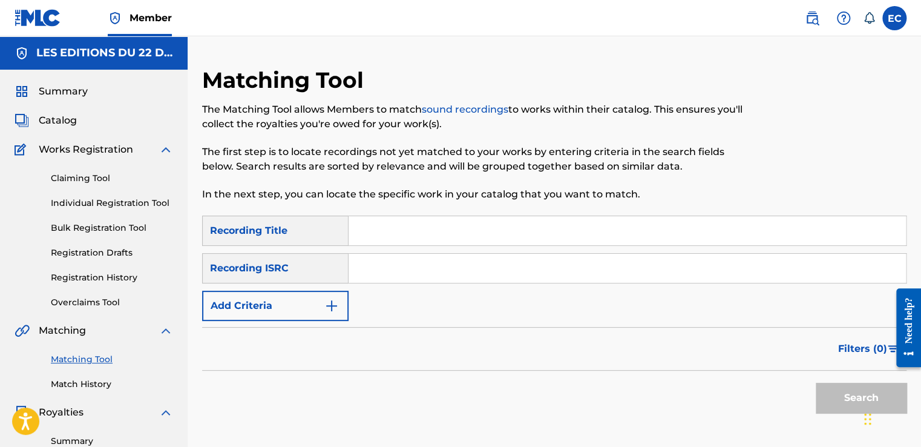
scroll to position [182, 0]
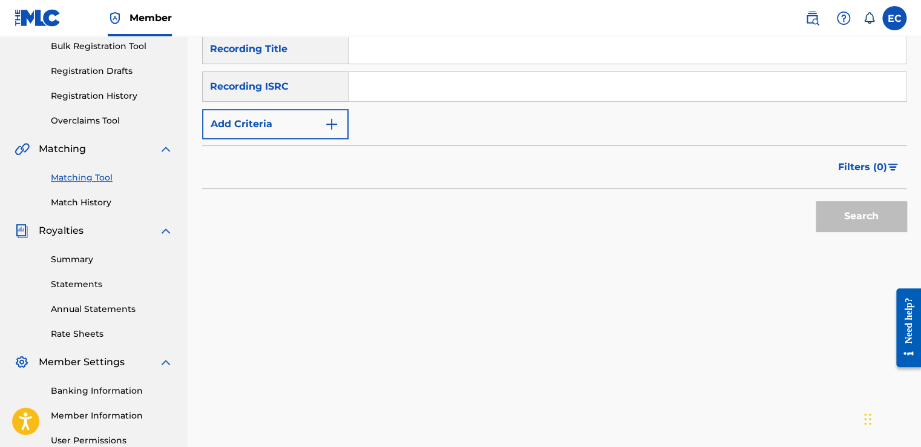
click at [100, 196] on link "Match History" at bounding box center [112, 202] width 122 height 13
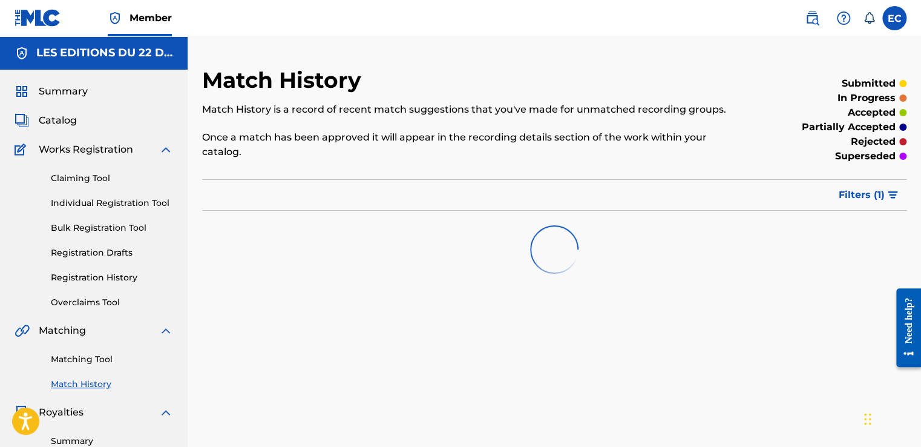
click at [82, 355] on link "Matching Tool" at bounding box center [112, 359] width 122 height 13
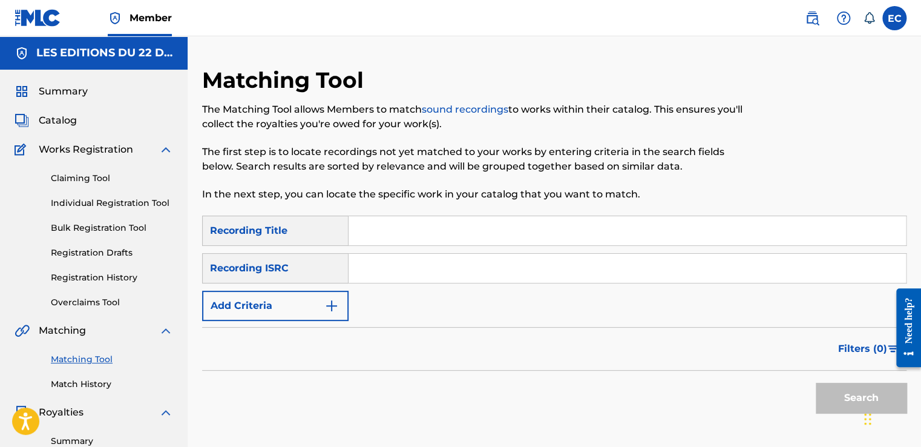
click at [404, 212] on div "Matching Tool The Matching Tool allows Members to match sound recordings to wor…" at bounding box center [473, 141] width 542 height 149
click at [389, 237] on input "Search Form" at bounding box center [627, 230] width 557 height 29
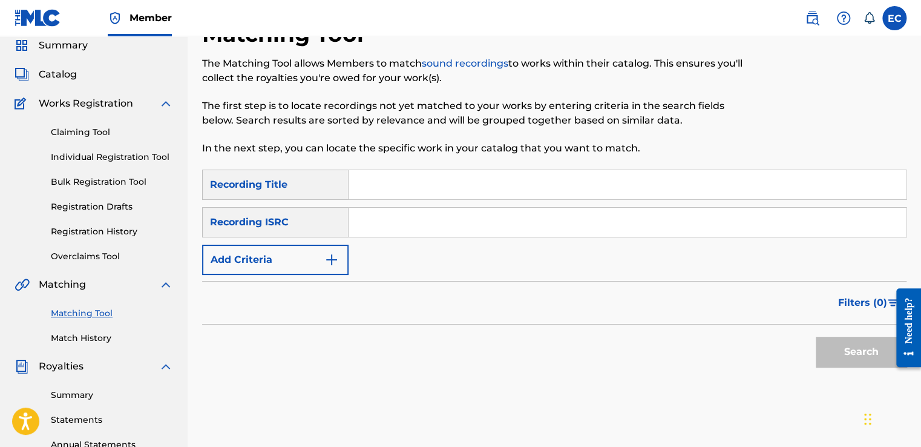
scroll to position [42, 0]
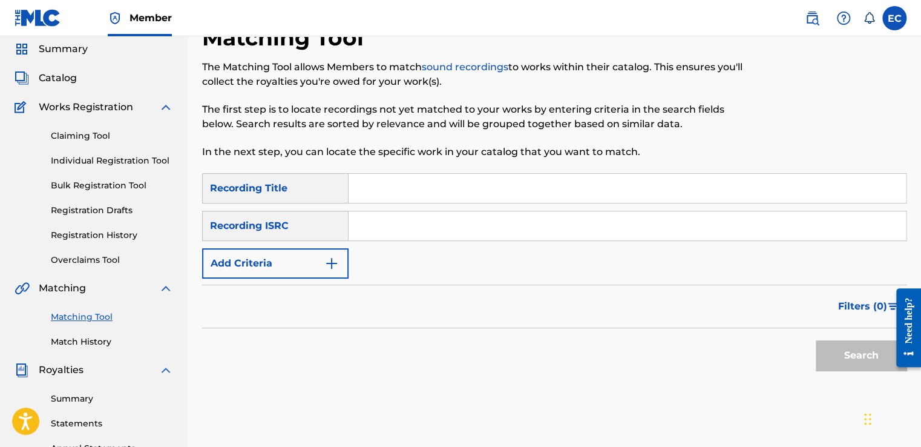
click at [99, 134] on link "Claiming Tool" at bounding box center [112, 135] width 122 height 13
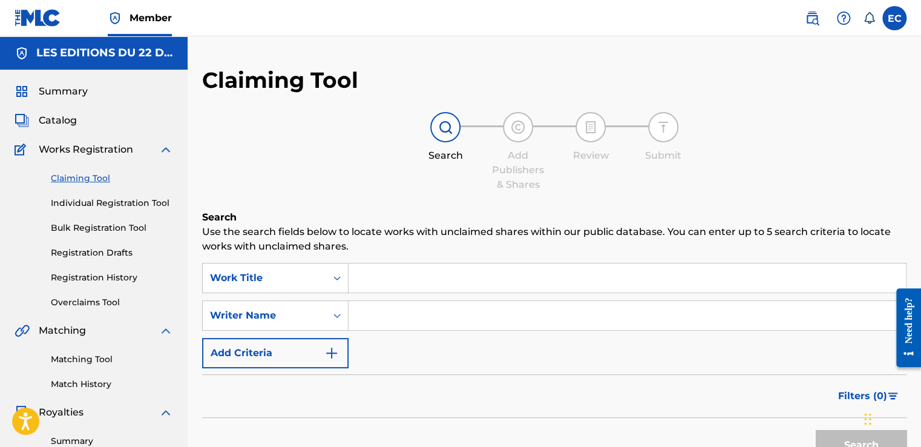
click at [402, 282] on input "Search Form" at bounding box center [627, 277] width 557 height 29
paste input "VERGUNOV"
click at [402, 282] on input "VERGUNOV" at bounding box center [627, 277] width 557 height 29
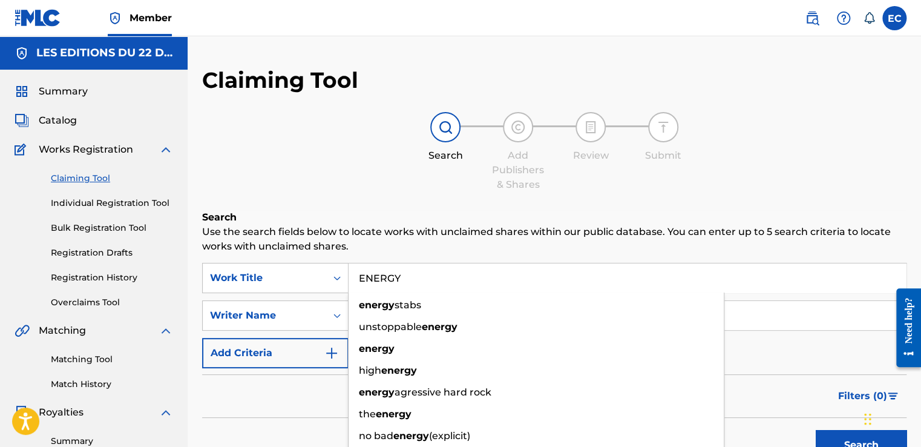
type input "ENERGY"
click at [447, 243] on p "Use the search fields below to locate works with unclaimed shares within our pu…" at bounding box center [554, 239] width 704 height 29
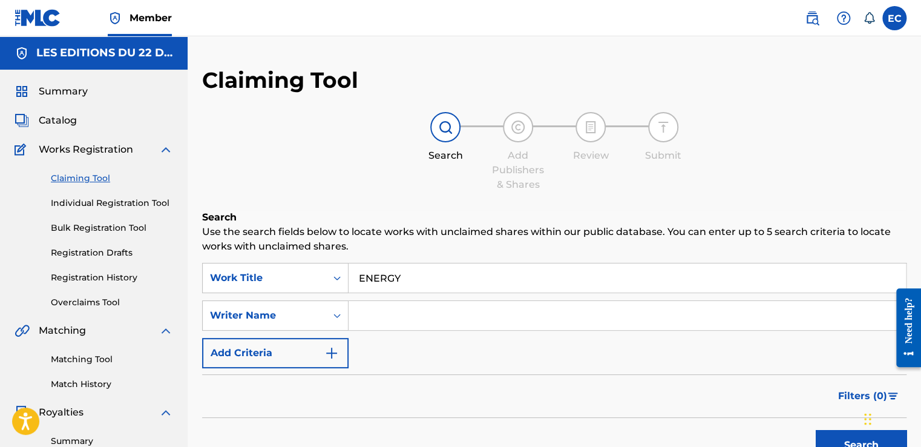
click at [390, 321] on input "Search Form" at bounding box center [627, 315] width 557 height 29
paste input "VERGUNOV"
type input "VERGUNOV"
click at [635, 411] on div "Filters ( 0 )" at bounding box center [554, 396] width 704 height 44
click at [847, 442] on button "Search" at bounding box center [861, 445] width 91 height 30
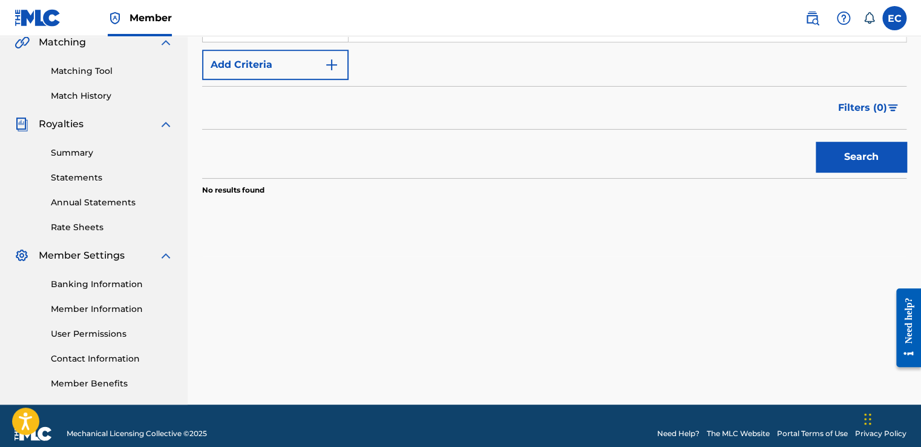
scroll to position [303, 0]
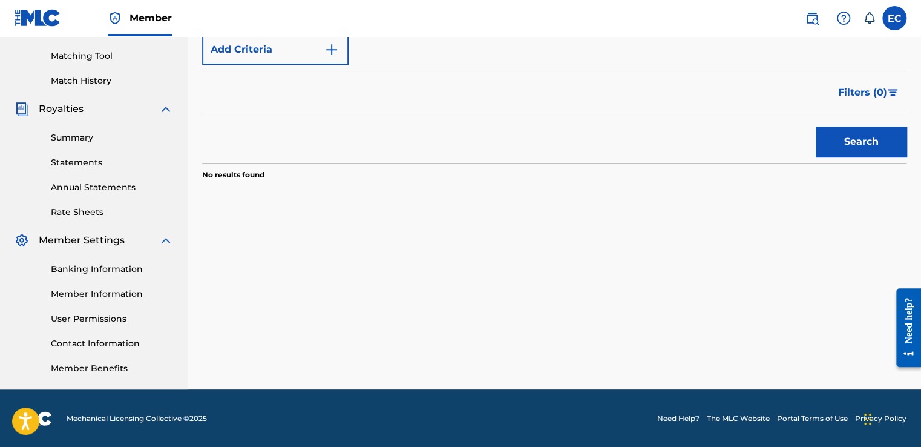
click at [869, 134] on button "Search" at bounding box center [861, 141] width 91 height 30
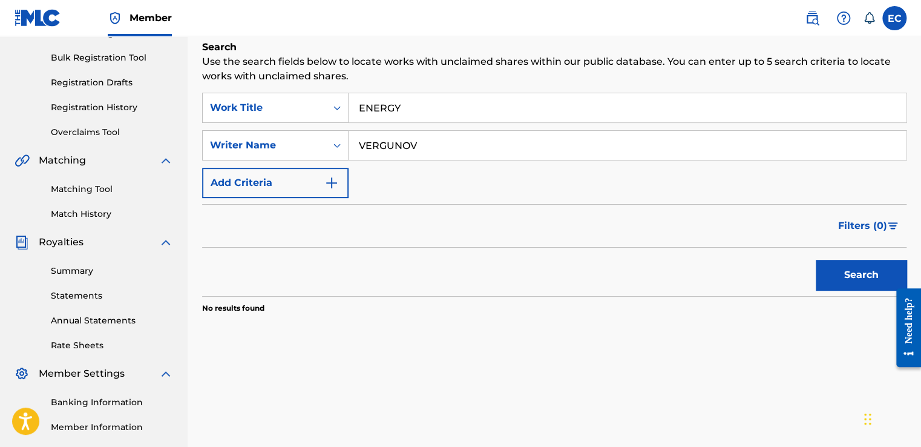
scroll to position [68, 0]
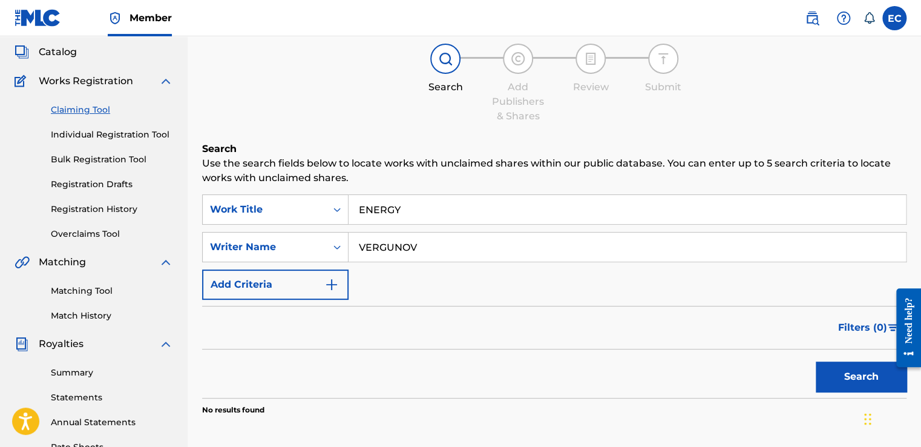
click at [86, 131] on link "Individual Registration Tool" at bounding box center [112, 134] width 122 height 13
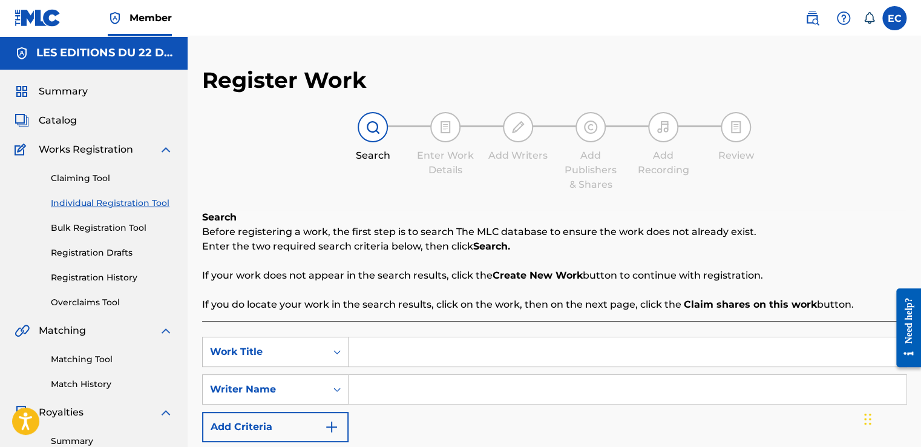
scroll to position [22, 0]
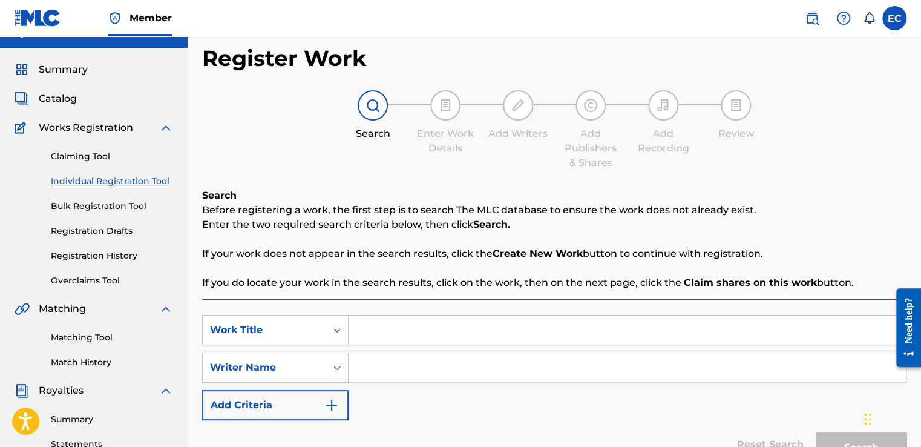
click at [401, 326] on input "Search Form" at bounding box center [627, 329] width 557 height 29
click at [113, 207] on link "Bulk Registration Tool" at bounding box center [112, 206] width 122 height 13
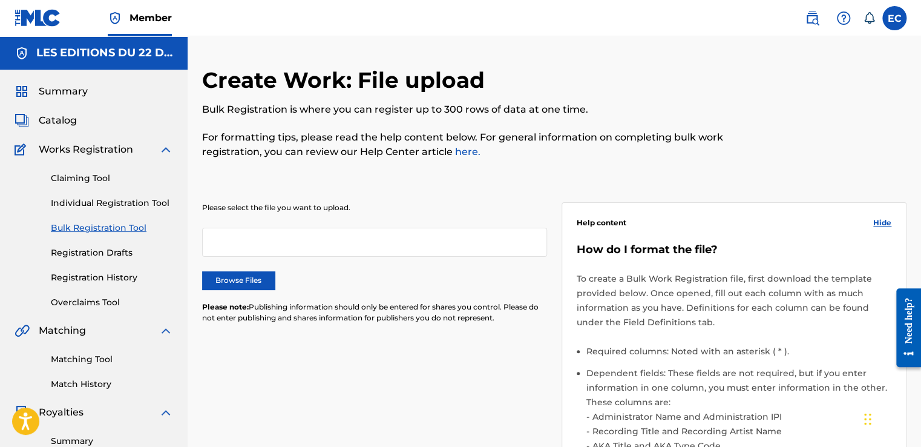
click at [61, 134] on div "Summary Catalog Works Registration Claiming Tool Individual Registration Tool B…" at bounding box center [94, 381] width 188 height 623
click at [88, 305] on link "Overclaims Tool" at bounding box center [112, 302] width 122 height 13
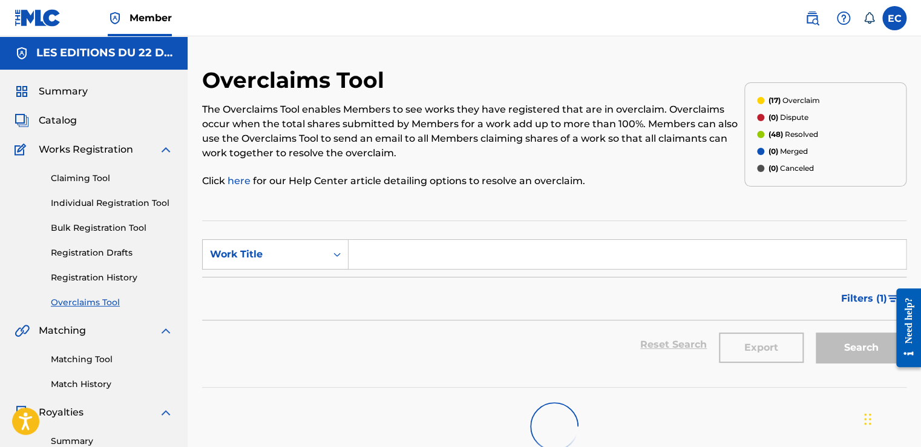
click at [438, 261] on input "Search Form" at bounding box center [627, 254] width 557 height 29
type input "ENERGY"
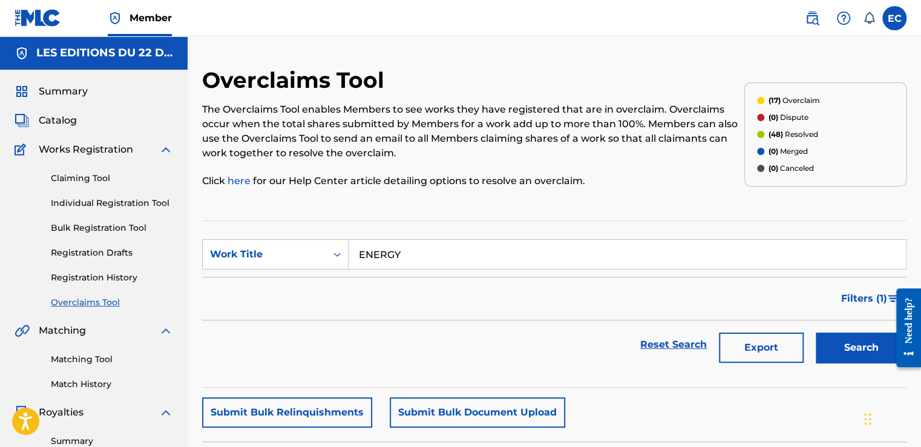
click at [85, 177] on link "Claiming Tool" at bounding box center [112, 178] width 122 height 13
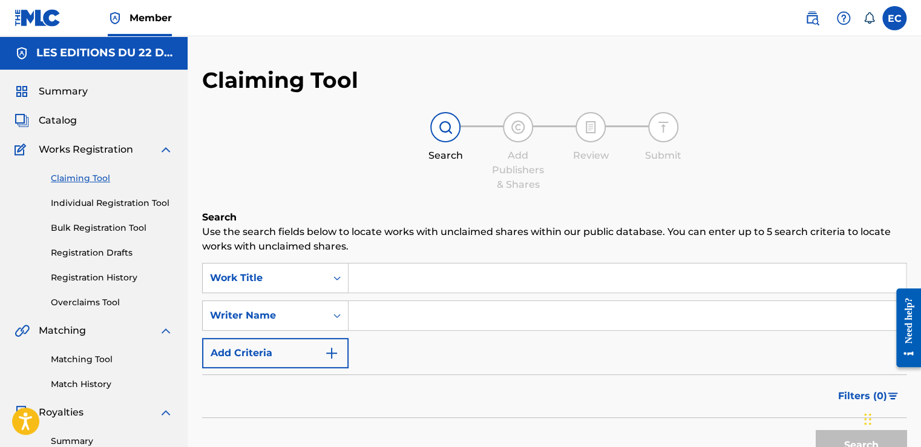
click at [436, 292] on input "Search Form" at bounding box center [627, 277] width 557 height 29
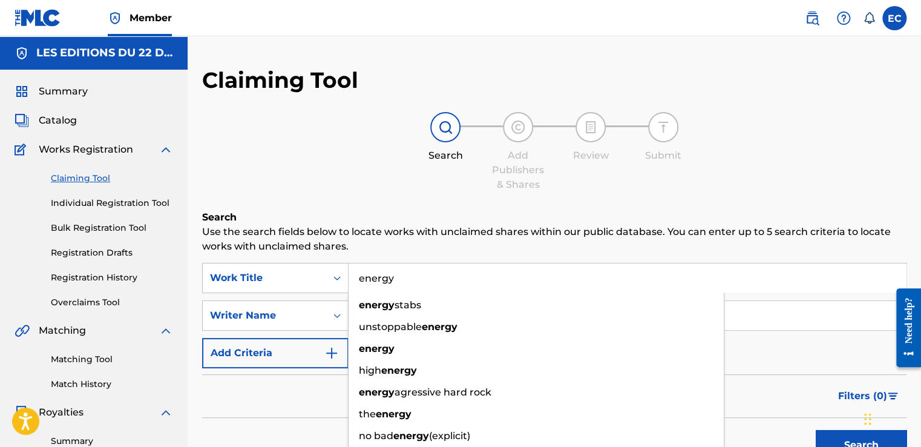
scroll to position [58, 0]
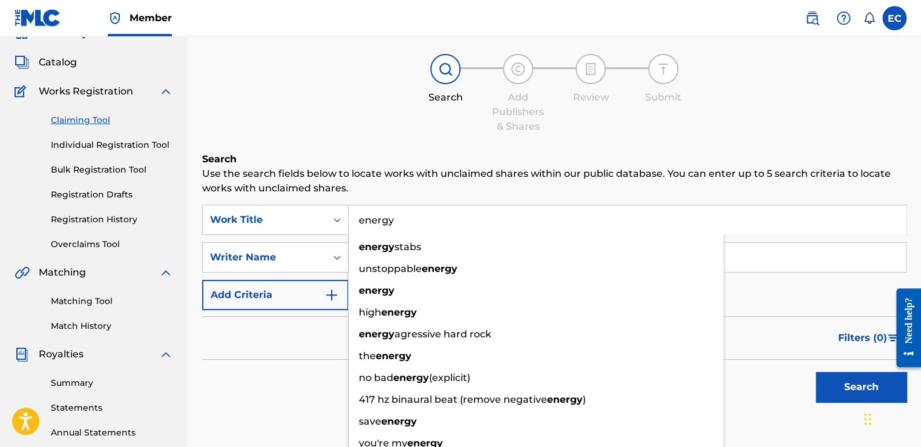
type input "energy"
click at [337, 102] on div "Search Add Publishers & Shares Review Submit" at bounding box center [554, 94] width 704 height 80
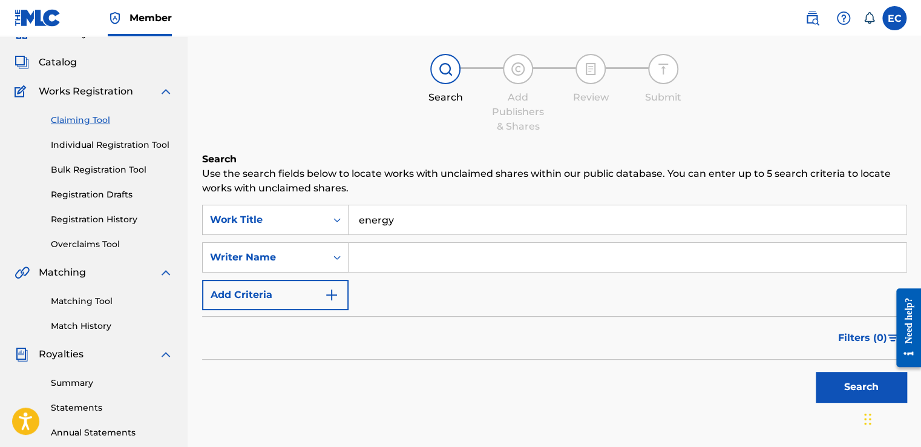
click at [389, 267] on input "Search Form" at bounding box center [627, 257] width 557 height 29
click at [816, 372] on button "Search" at bounding box center [861, 387] width 91 height 30
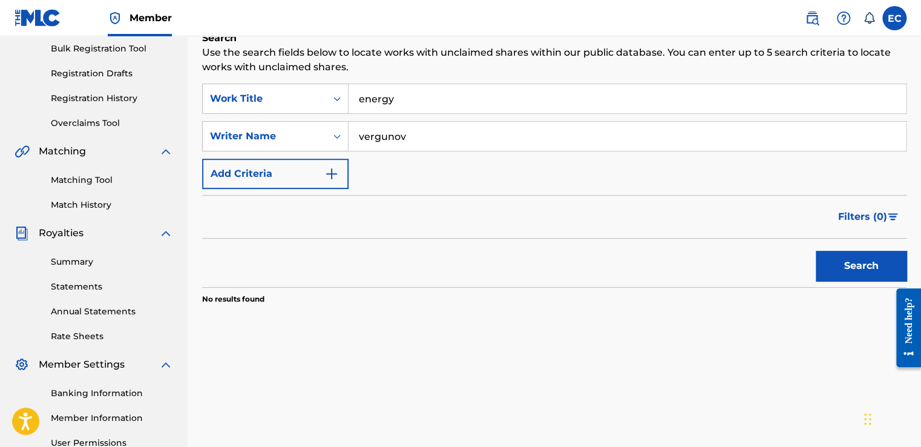
scroll to position [176, 0]
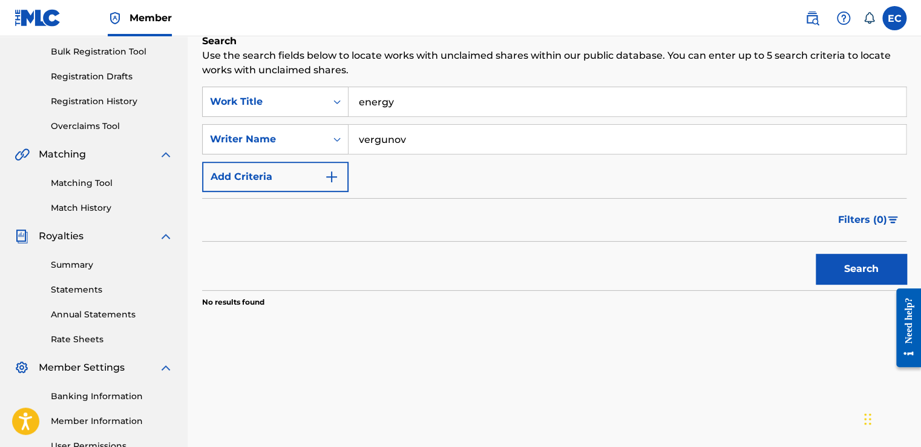
click at [395, 128] on input "vergunov" at bounding box center [627, 139] width 557 height 29
type input "[PERSON_NAME]"
click at [816, 254] on button "Search" at bounding box center [861, 269] width 91 height 30
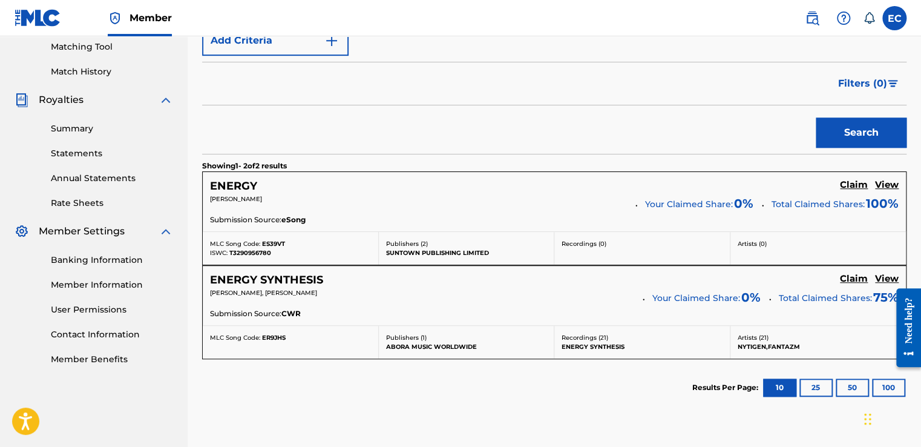
scroll to position [316, 0]
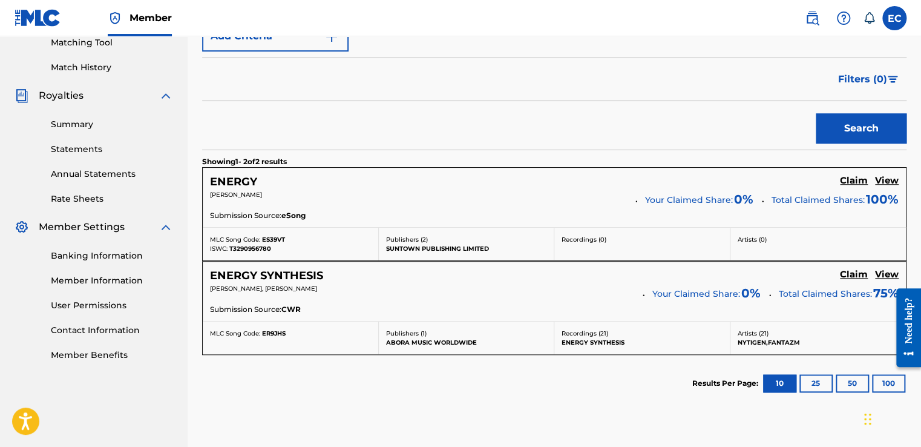
click at [232, 178] on h5 "ENERGY" at bounding box center [233, 182] width 47 height 14
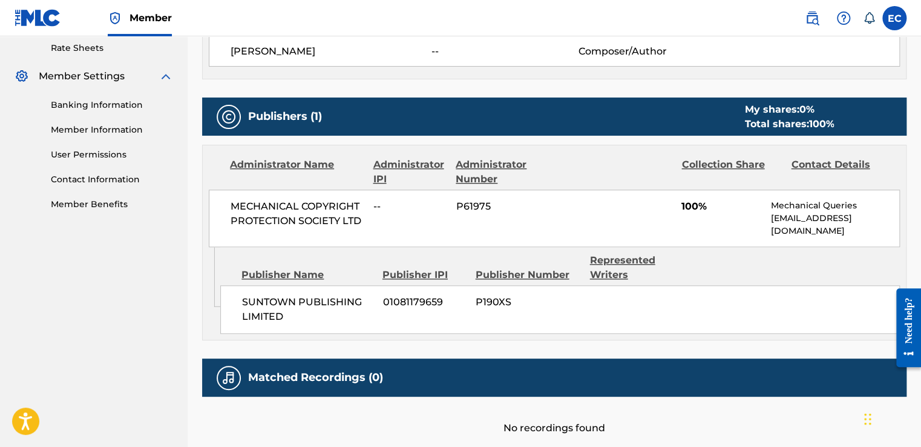
scroll to position [467, 0]
click at [462, 202] on span "P61975" at bounding box center [506, 206] width 100 height 15
drag, startPoint x: 462, startPoint y: 202, endPoint x: 572, endPoint y: 184, distance: 111.6
click at [572, 184] on div at bounding box center [618, 171] width 107 height 29
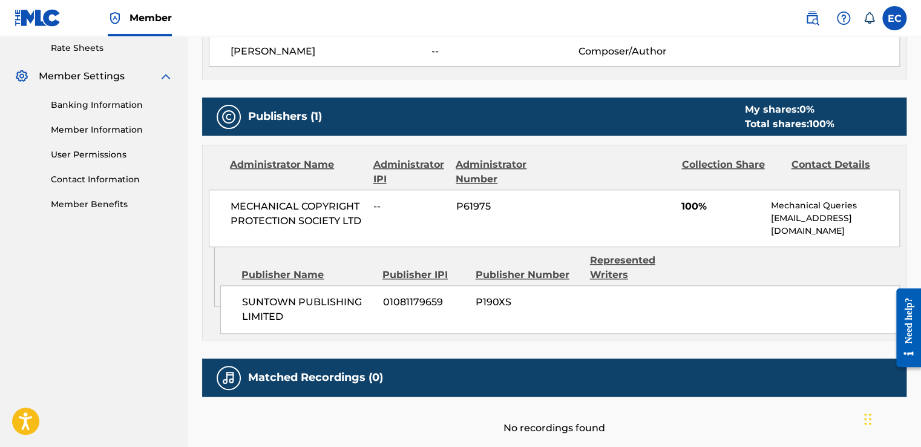
click at [742, 223] on div "MECHANICAL COPYRIGHT PROTECTION SOCIETY LTD -- P61975 100% Mechanical Queries […" at bounding box center [554, 217] width 691 height 57
click at [5, 283] on nav "LES EDITIONS DU 22 DECEMBRE Summary Catalog Works Registration Claiming Tool In…" at bounding box center [94, 26] width 188 height 914
